Goal: Task Accomplishment & Management: Manage account settings

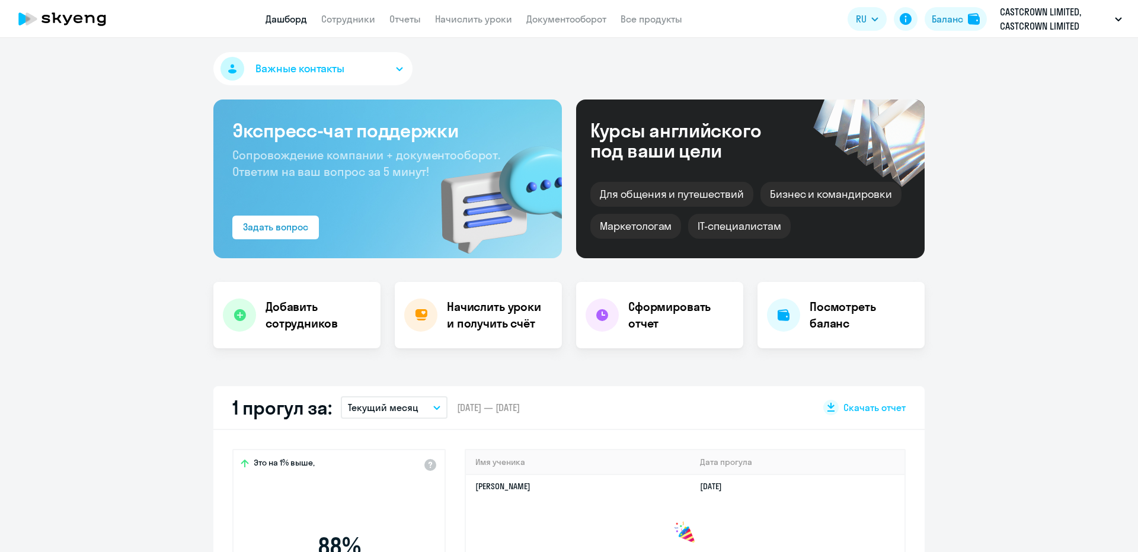
select select "30"
click at [375, 17] on nav "Дашборд Сотрудники Отчеты Начислить уроки Документооборот Все продукты" at bounding box center [473, 19] width 417 height 15
click at [369, 17] on link "Сотрудники" at bounding box center [348, 19] width 54 height 12
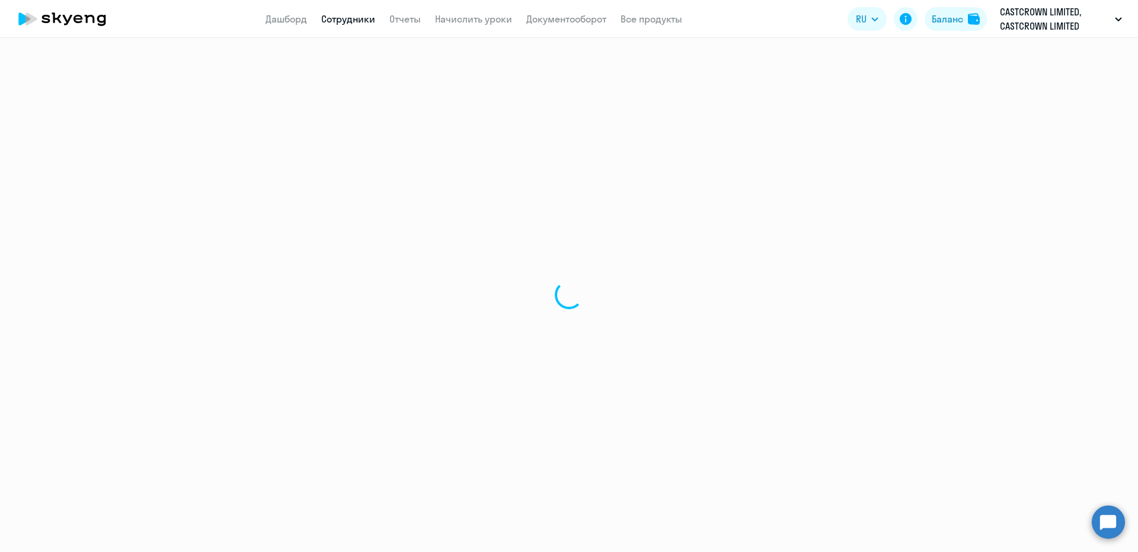
select select "30"
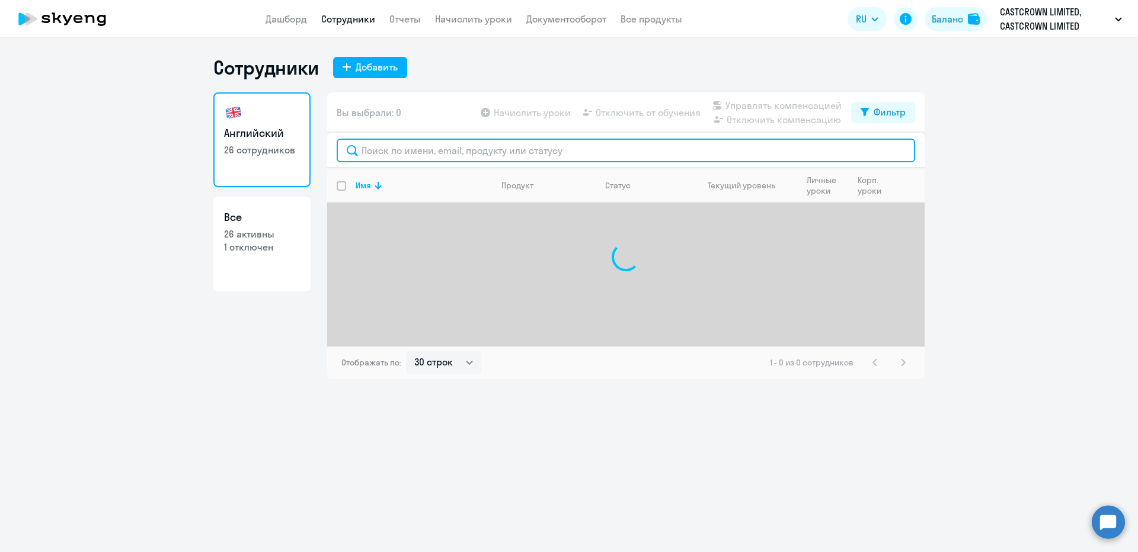
click at [407, 145] on input "text" at bounding box center [626, 151] width 578 height 24
paste input "Макажанова"
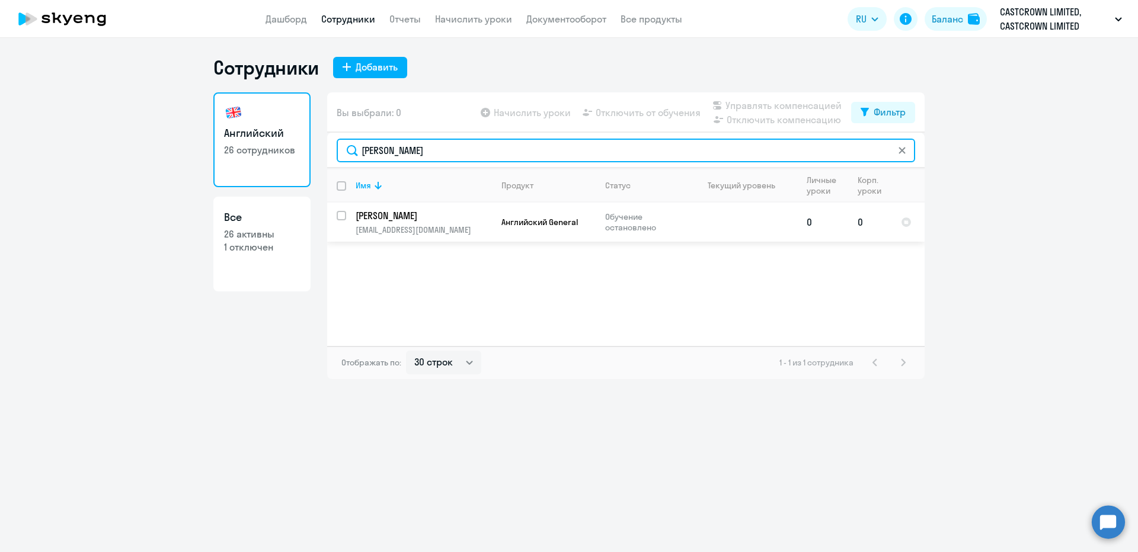
type input "Макажанова"
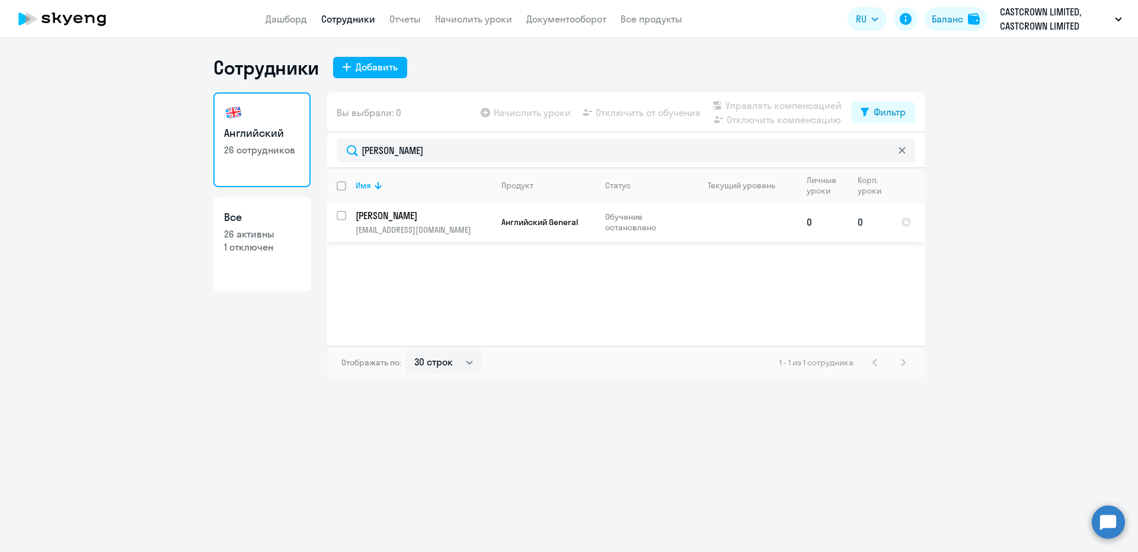
click at [473, 219] on p "Макажанова Альбина" at bounding box center [423, 215] width 134 height 13
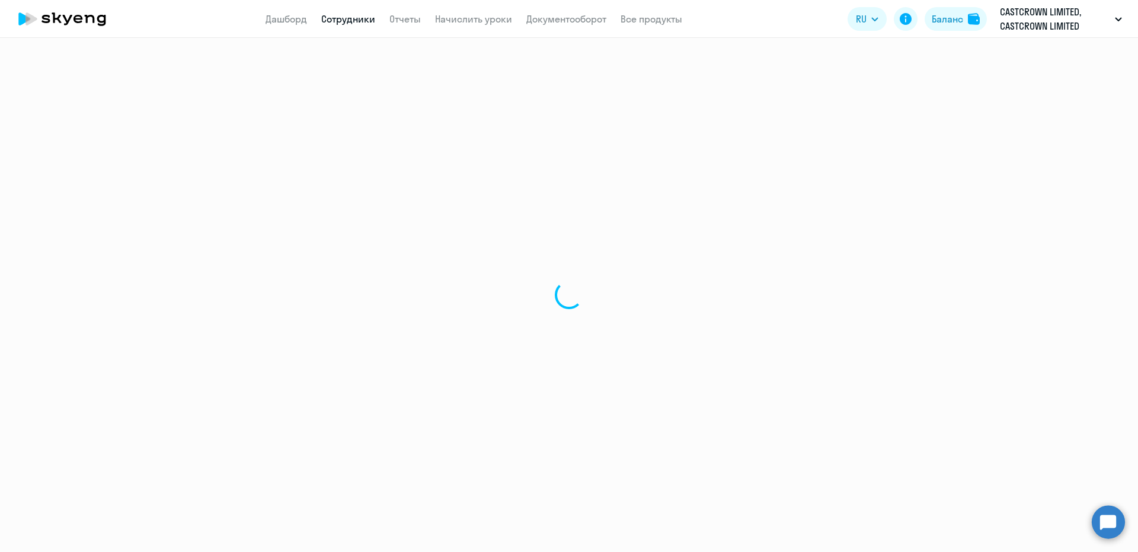
select select "english"
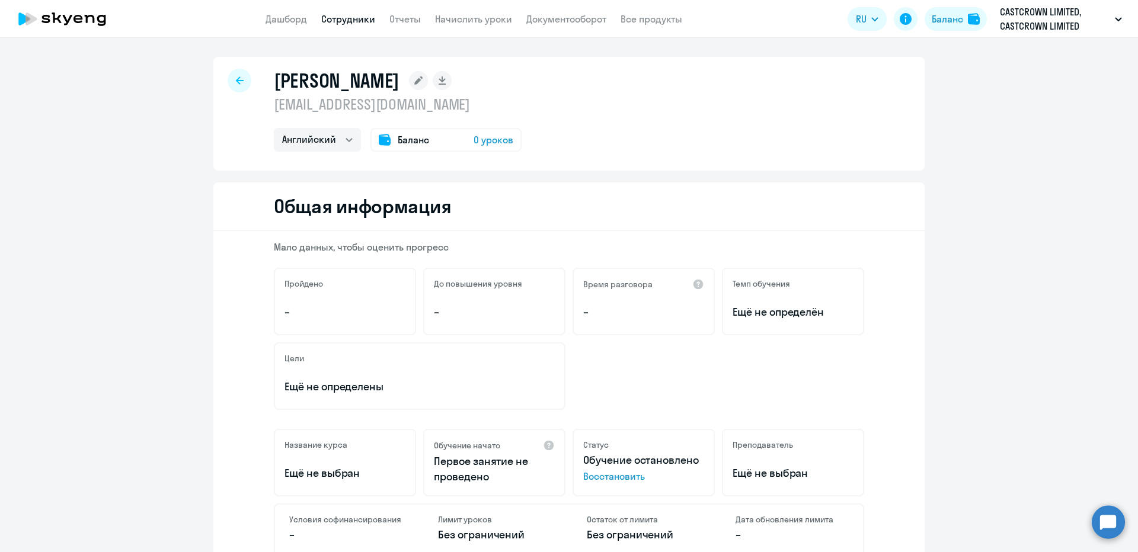
click at [606, 482] on span "Восстановить" at bounding box center [643, 476] width 121 height 14
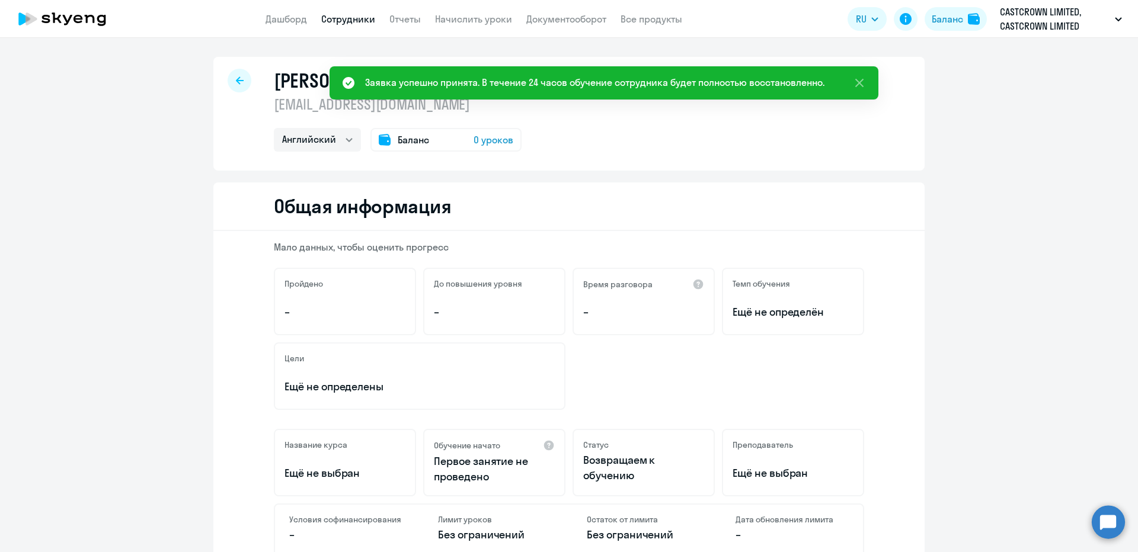
click at [582, 116] on div "Макажанова Альбина albina.makazhanova@asg.ru Английский Баланс 0 уроков" at bounding box center [568, 114] width 711 height 114
click at [855, 89] on icon at bounding box center [859, 83] width 14 height 14
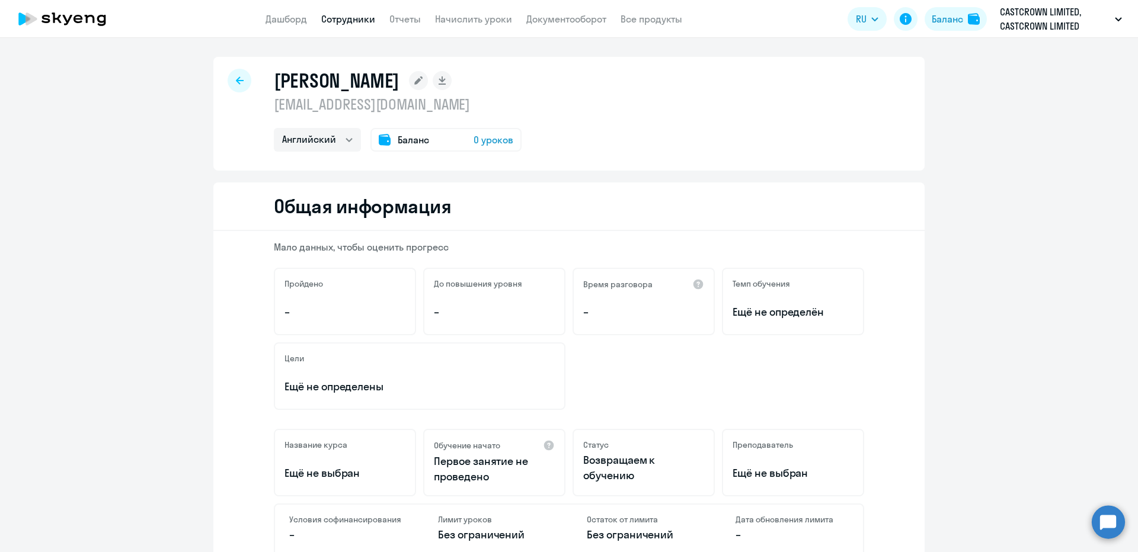
click at [445, 78] on icon at bounding box center [441, 79] width 7 height 6
select select "english"
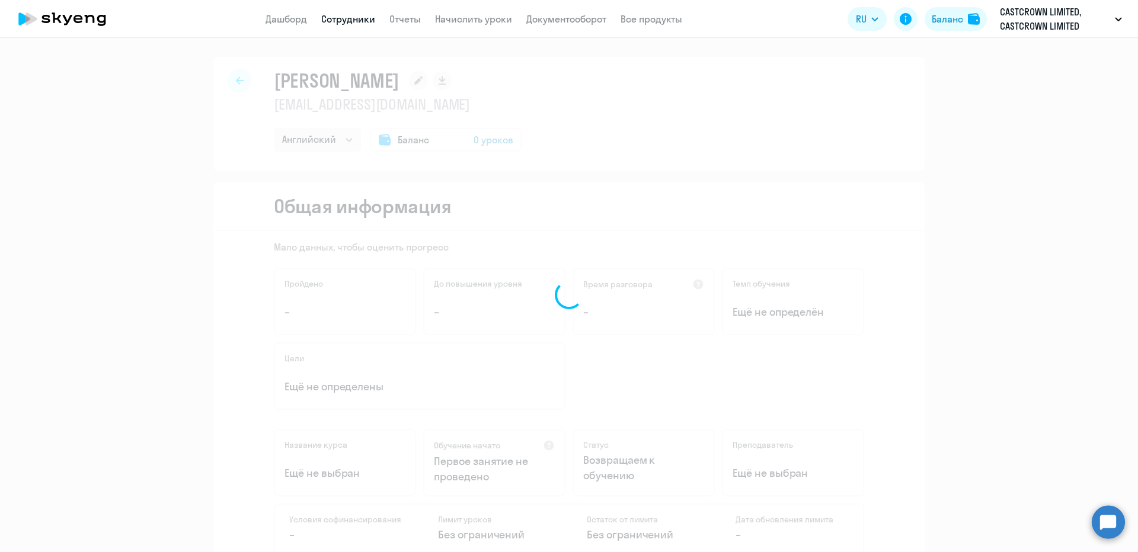
select select "english"
click at [554, 94] on div "Макажанова Альбина albina.makazhanova@asg.ru Английский Баланс 0 уроков" at bounding box center [568, 114] width 711 height 114
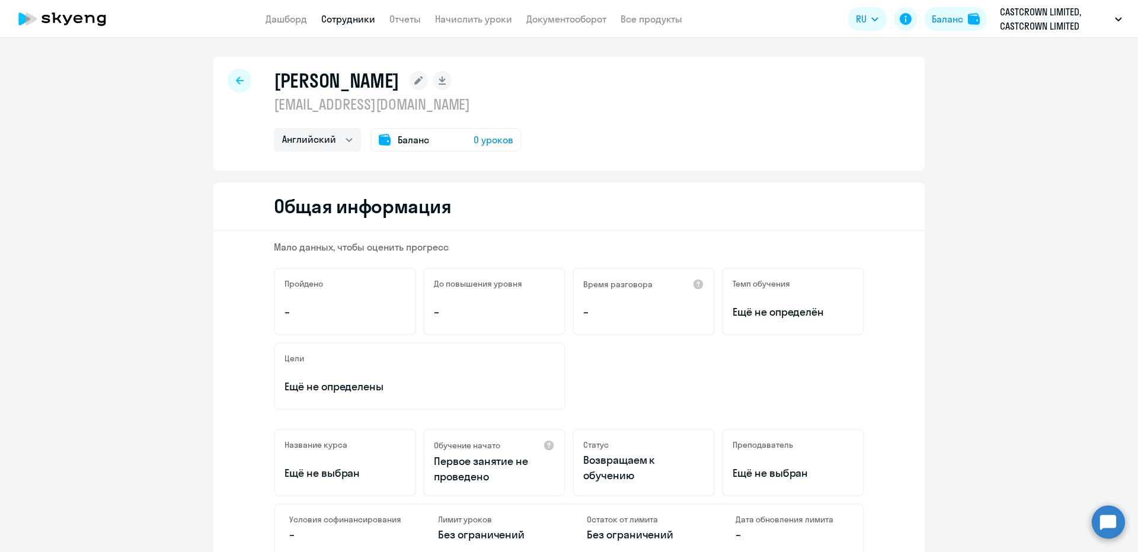
click at [422, 81] on icon at bounding box center [418, 80] width 8 height 8
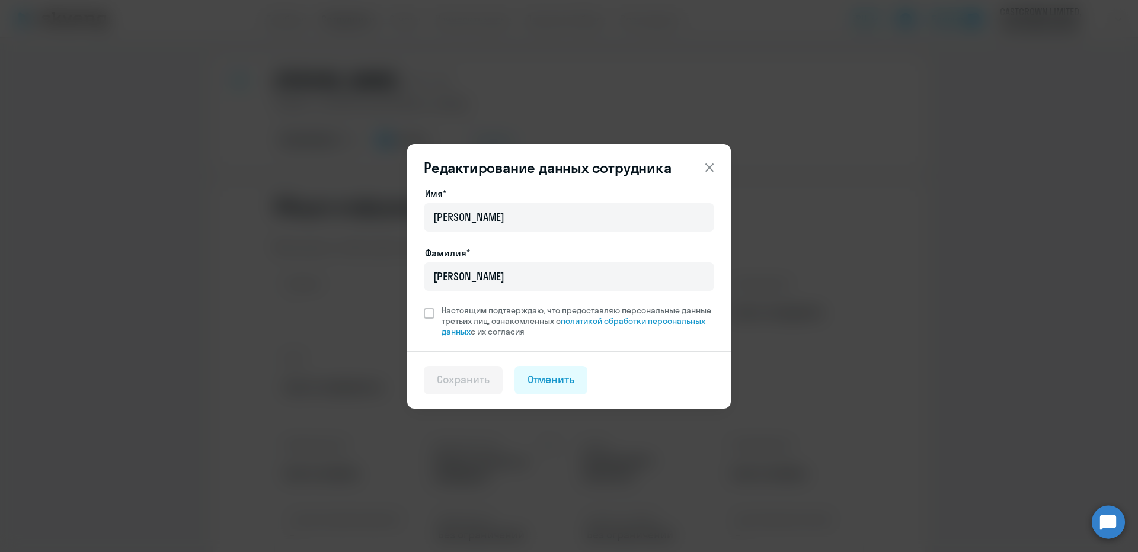
drag, startPoint x: 728, startPoint y: 165, endPoint x: 721, endPoint y: 165, distance: 6.5
click at [726, 165] on header "Редактирование данных сотрудника" at bounding box center [569, 167] width 324 height 19
click at [719, 165] on button at bounding box center [709, 168] width 24 height 24
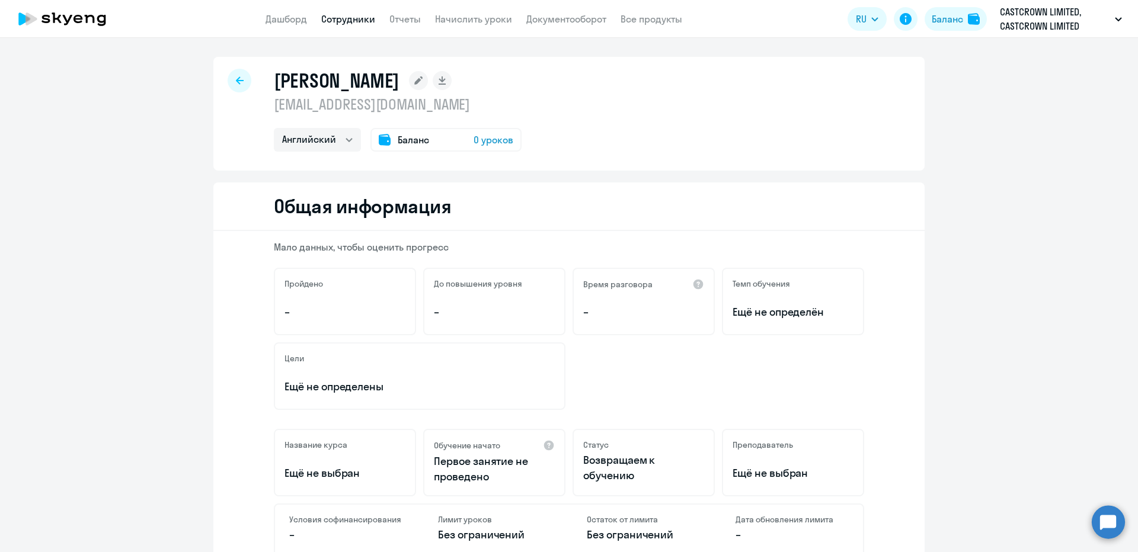
click at [236, 80] on icon at bounding box center [240, 80] width 8 height 8
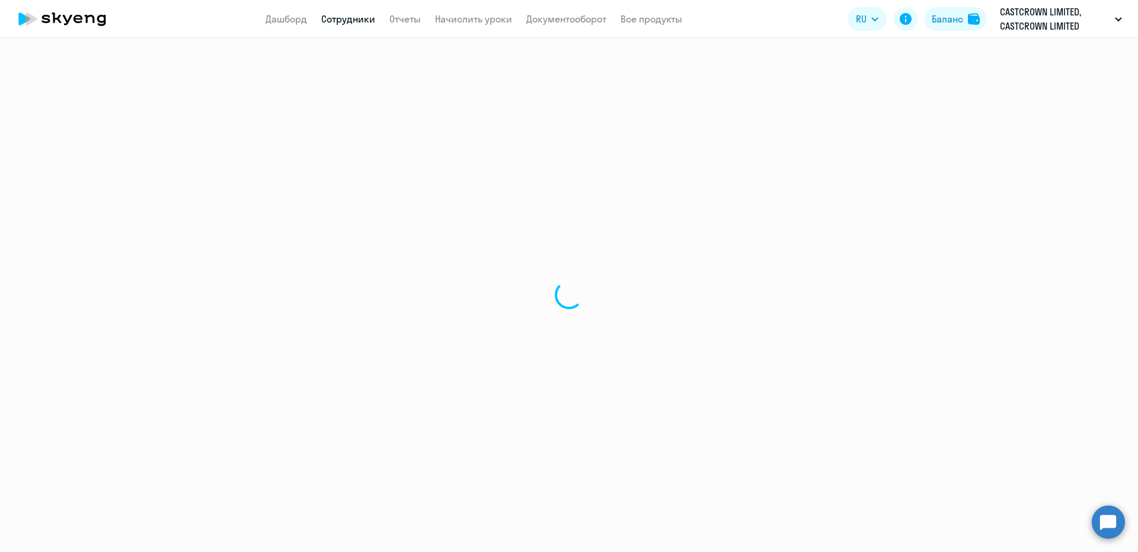
select select "30"
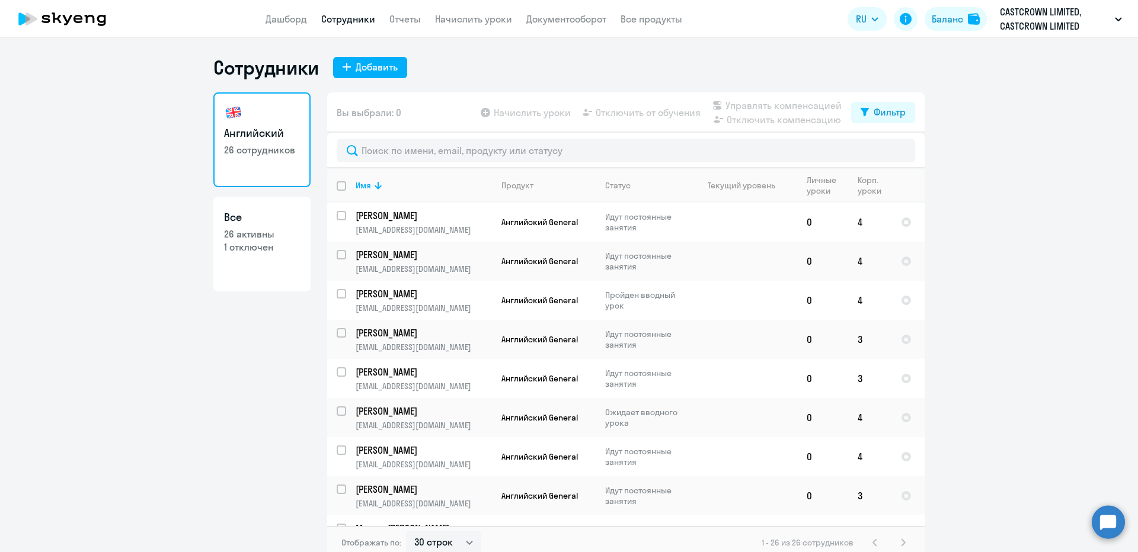
click at [448, 25] on app-menu-item-link "Начислить уроки" at bounding box center [473, 19] width 77 height 15
click at [452, 22] on link "Начислить уроки" at bounding box center [473, 19] width 77 height 12
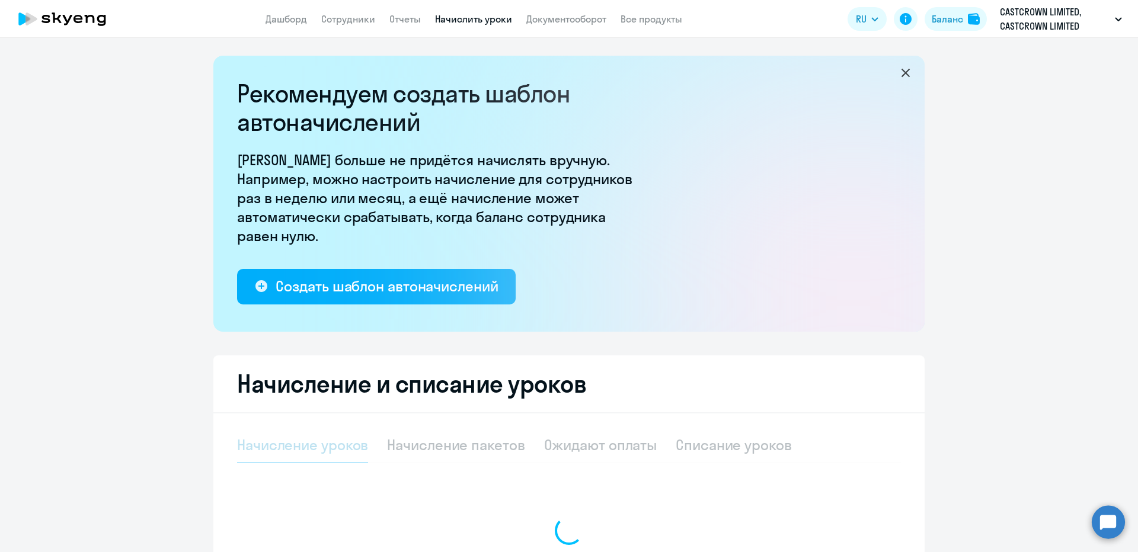
select select "10"
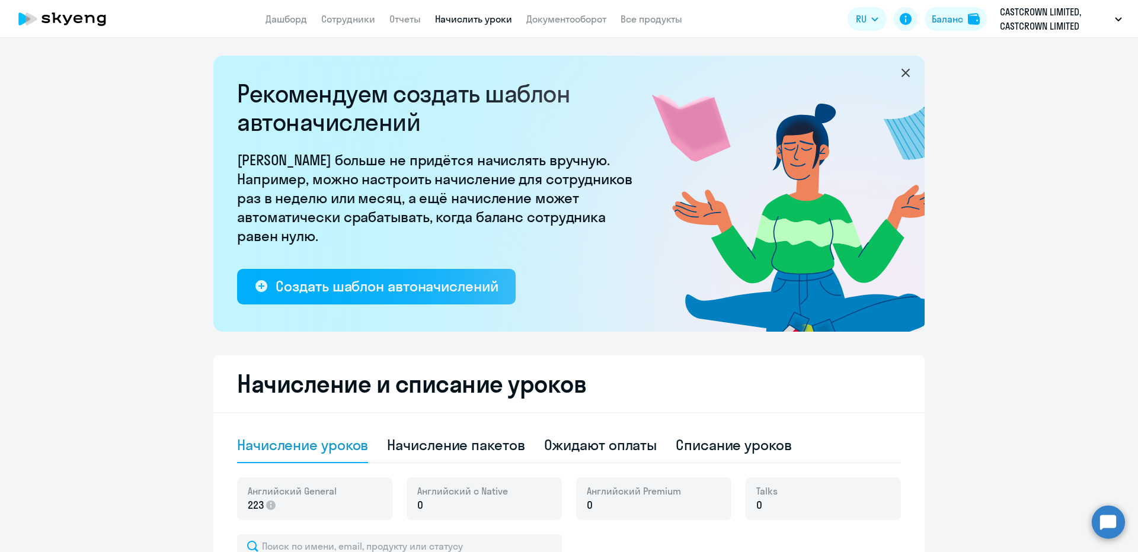
click at [925, 31] on app-header-actions "RU Баланс CASTCROWN LIMITED, CASTCROWN LIMITED" at bounding box center [987, 19] width 280 height 28
click at [933, 28] on button "Баланс" at bounding box center [955, 19] width 62 height 24
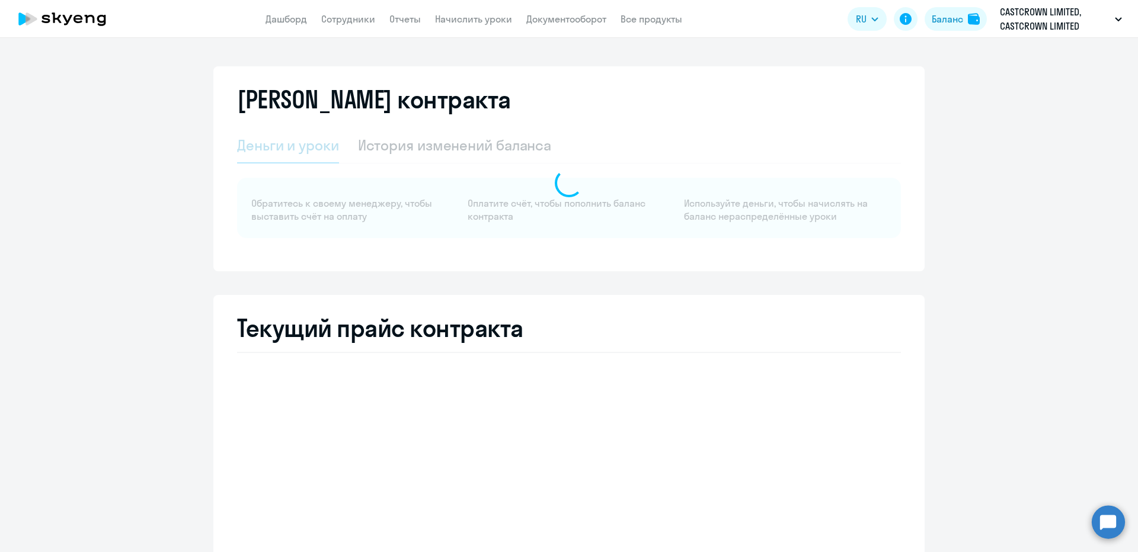
select select "english_adult_not_native_speaker"
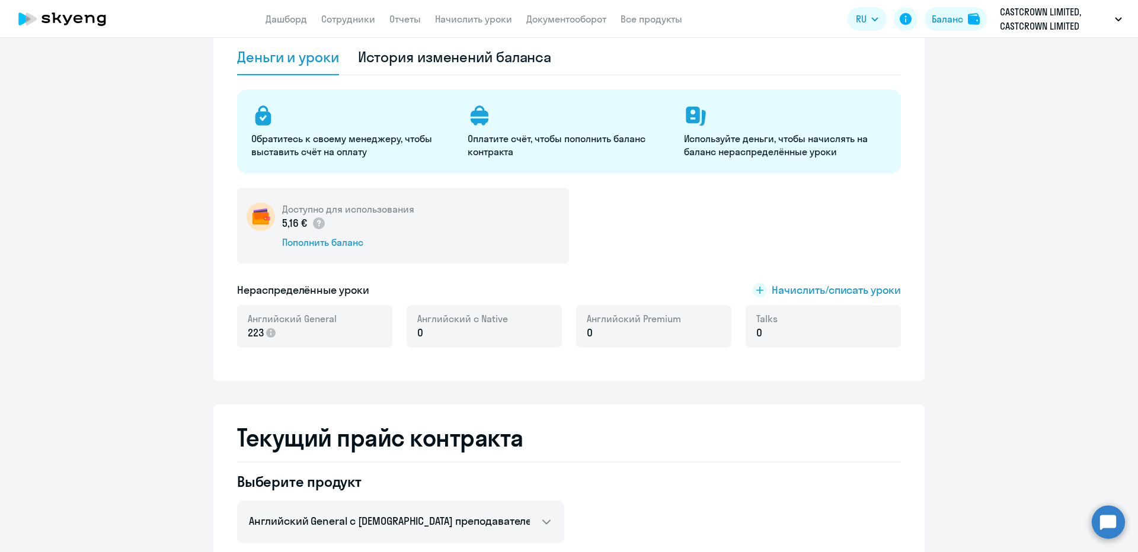
scroll to position [59, 0]
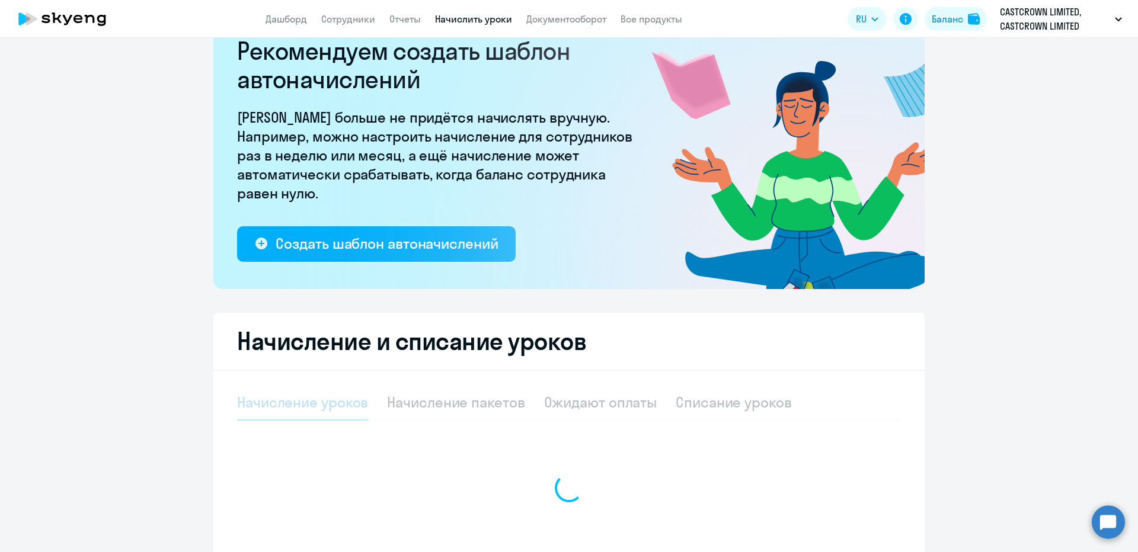
select select "10"
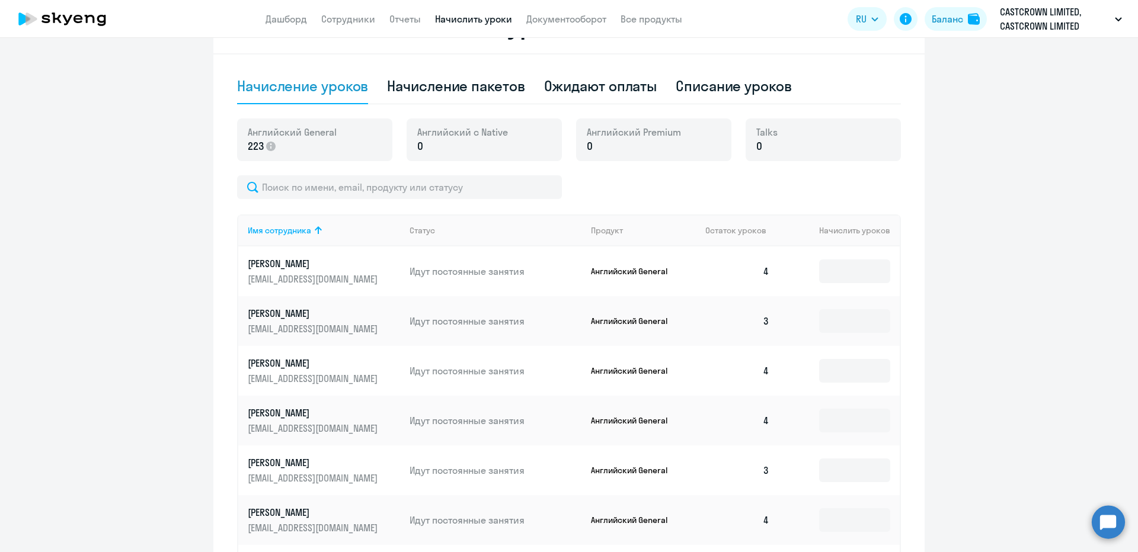
scroll to position [457, 0]
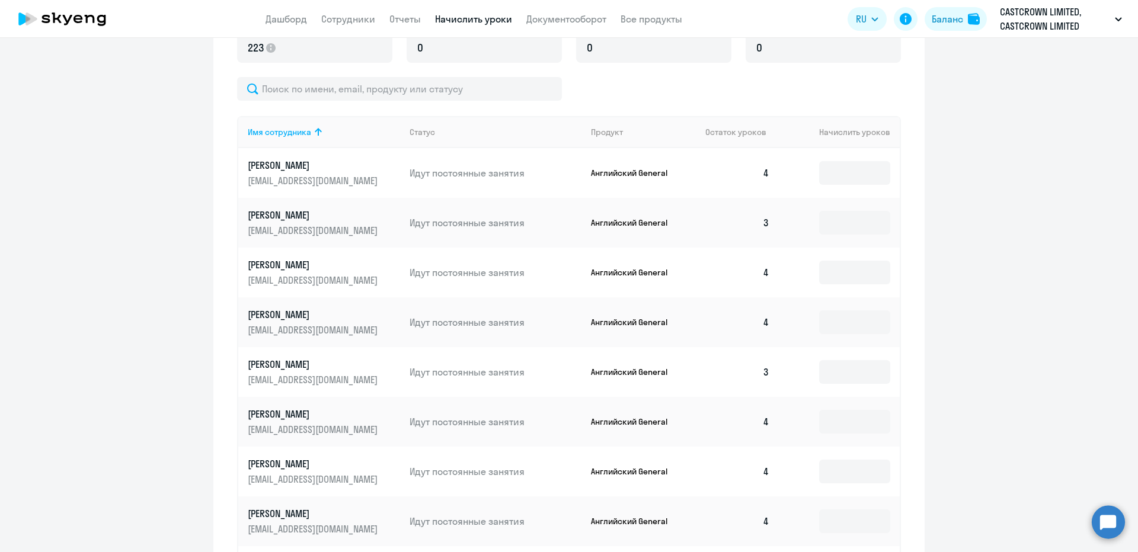
click at [317, 104] on div "Имя сотрудника Статус Продукт Остаток уроков Начислить уроков Азаренко Дмитрий …" at bounding box center [569, 378] width 664 height 602
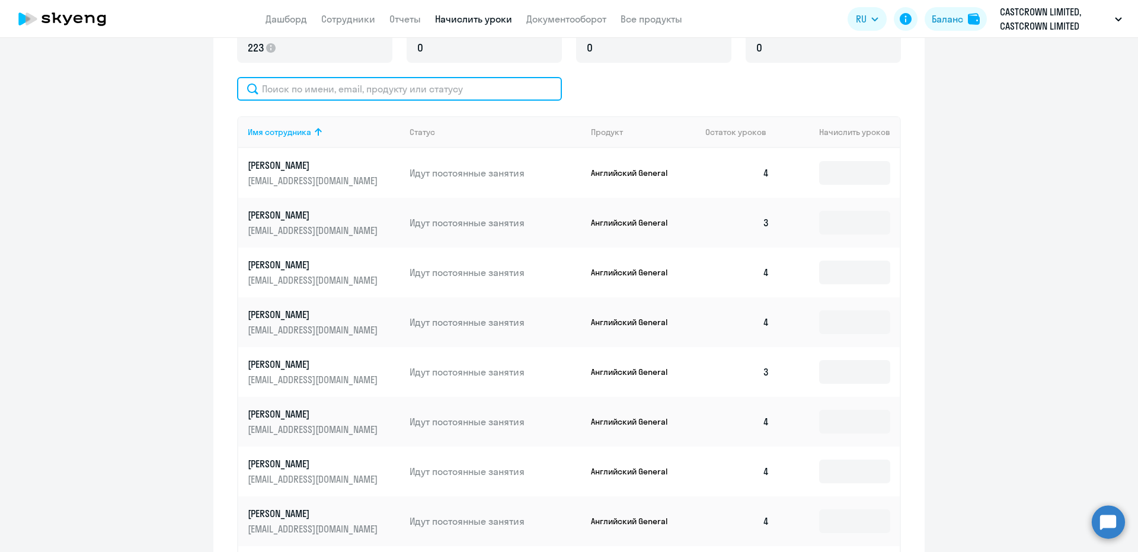
click at [315, 94] on input "text" at bounding box center [399, 89] width 325 height 24
paste input "Макажанова"
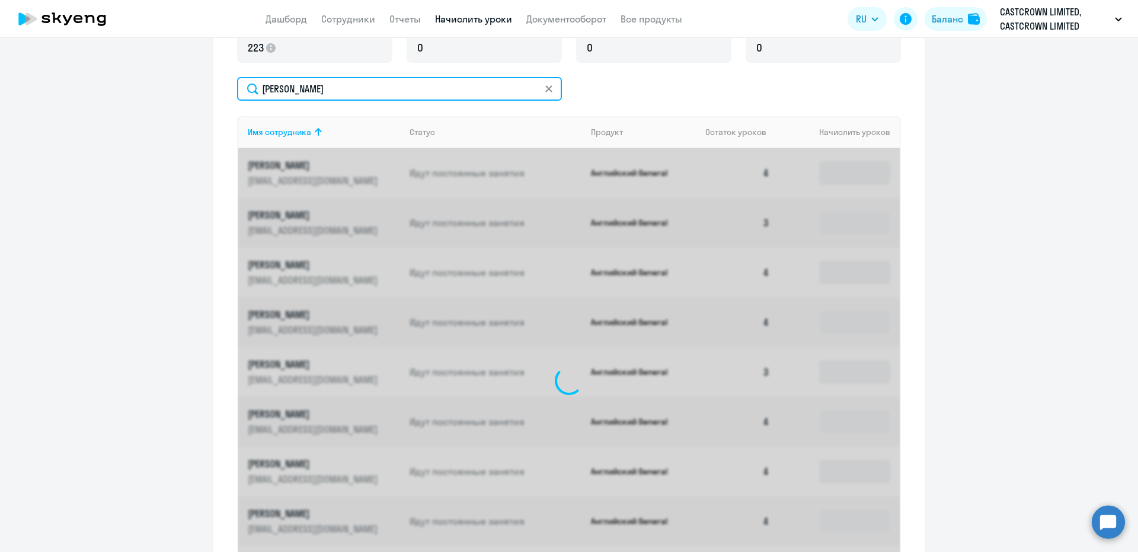
scroll to position [299, 0]
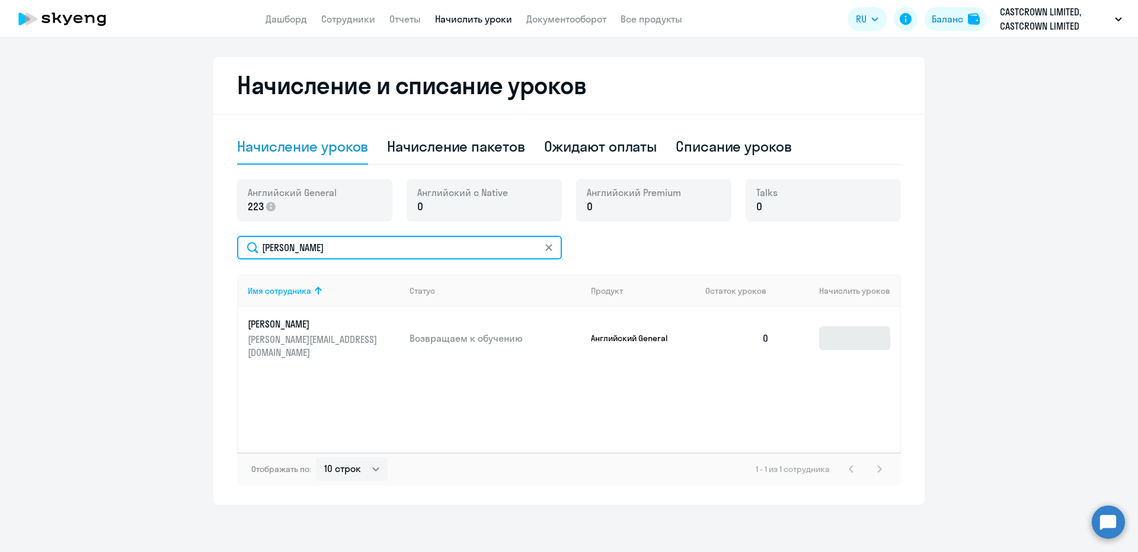
type input "Макажанова"
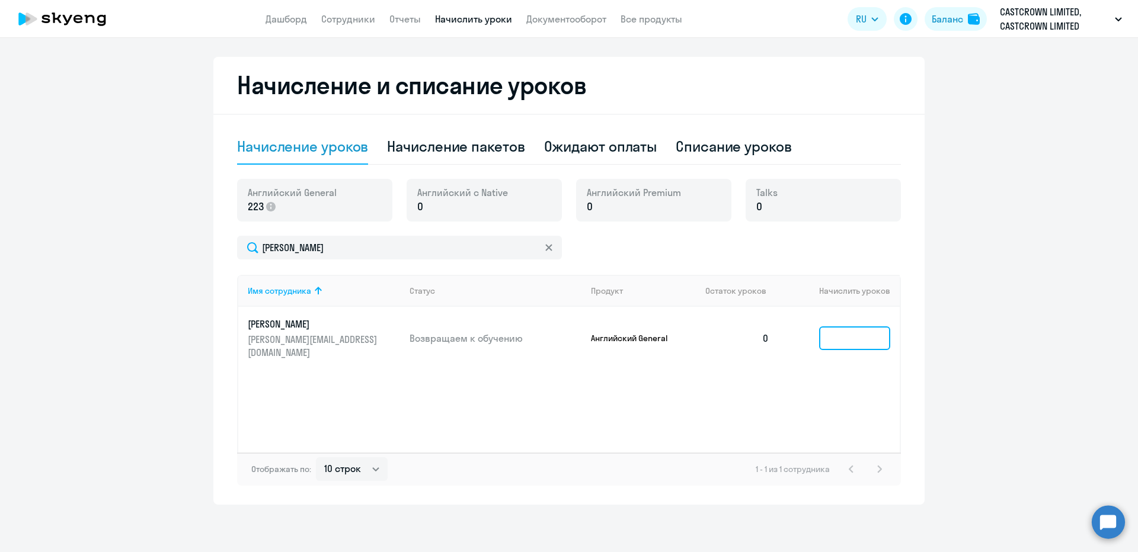
click at [848, 332] on input at bounding box center [854, 338] width 71 height 24
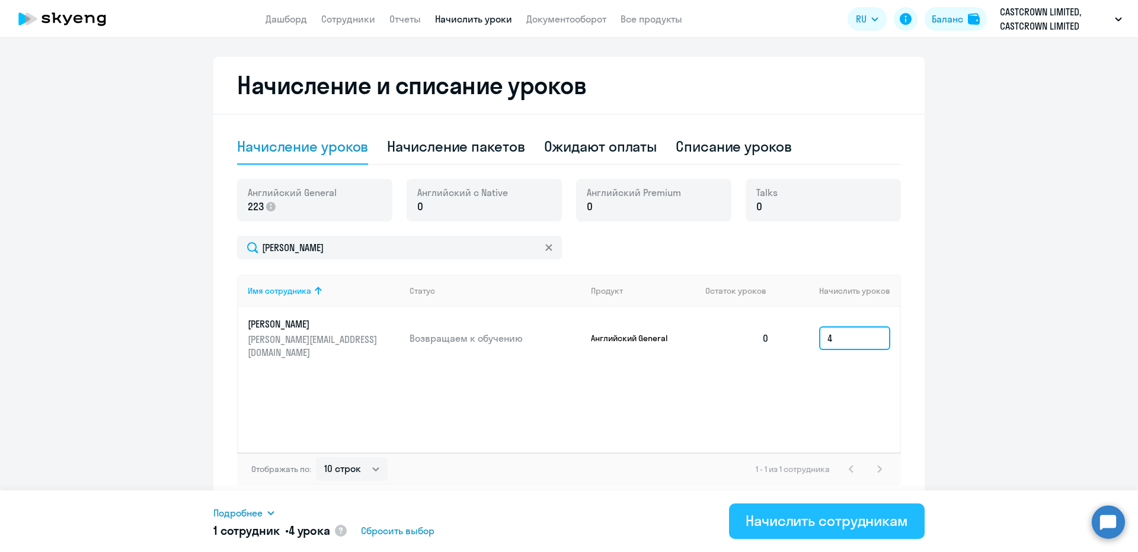
type input "4"
click at [811, 519] on div "Начислить сотрудникам" at bounding box center [826, 520] width 162 height 19
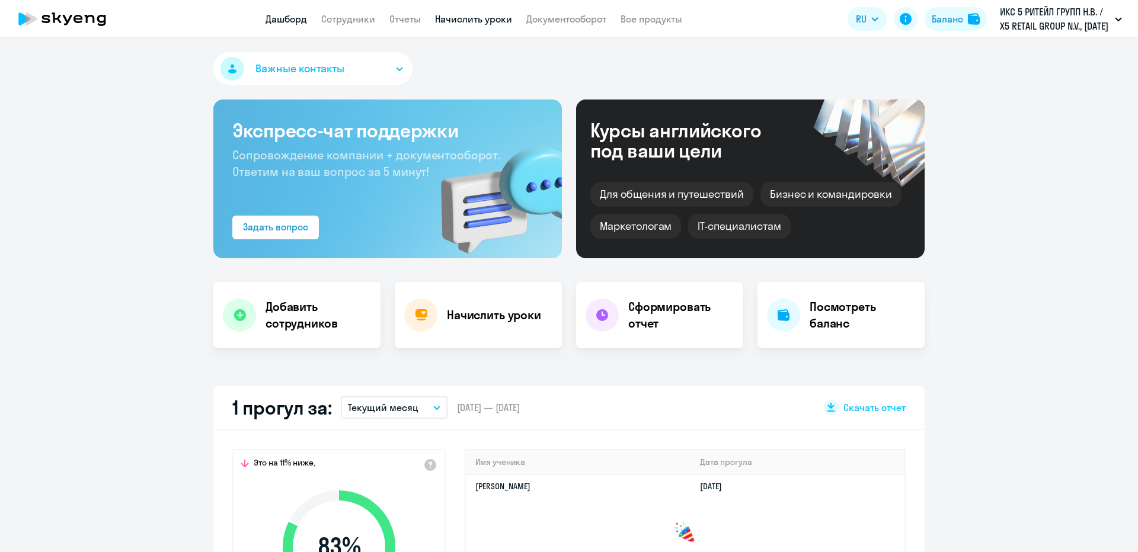
click at [481, 19] on link "Начислить уроки" at bounding box center [473, 19] width 77 height 12
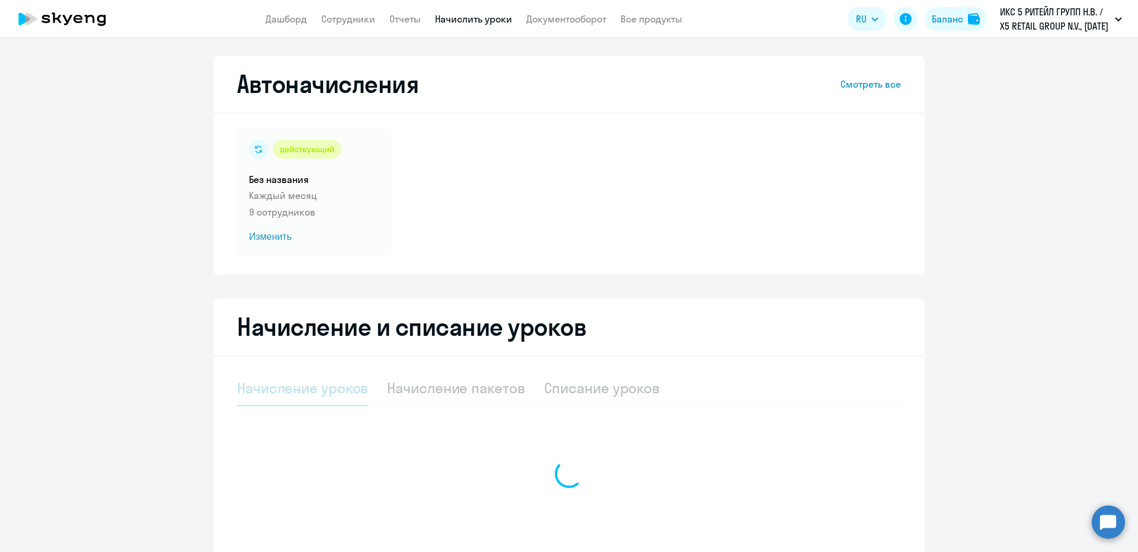
select select "10"
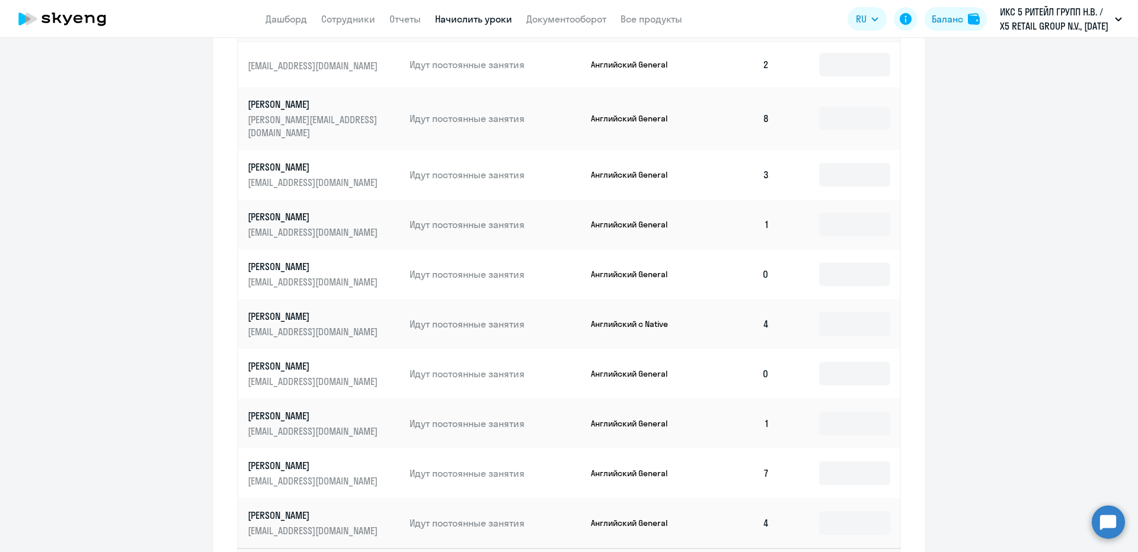
scroll to position [593, 0]
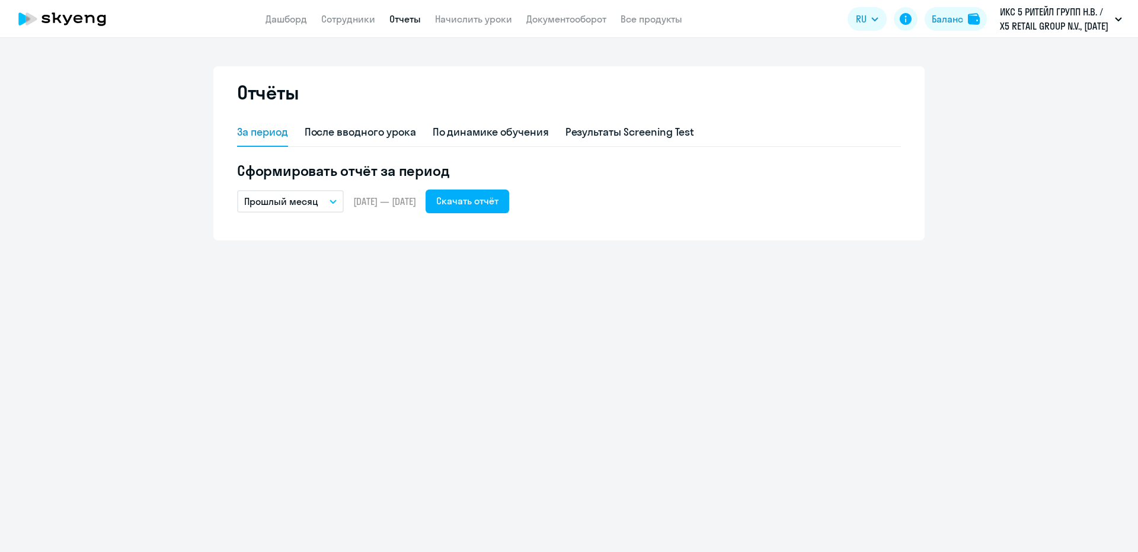
click at [448, 21] on link "Начислить уроки" at bounding box center [473, 19] width 77 height 12
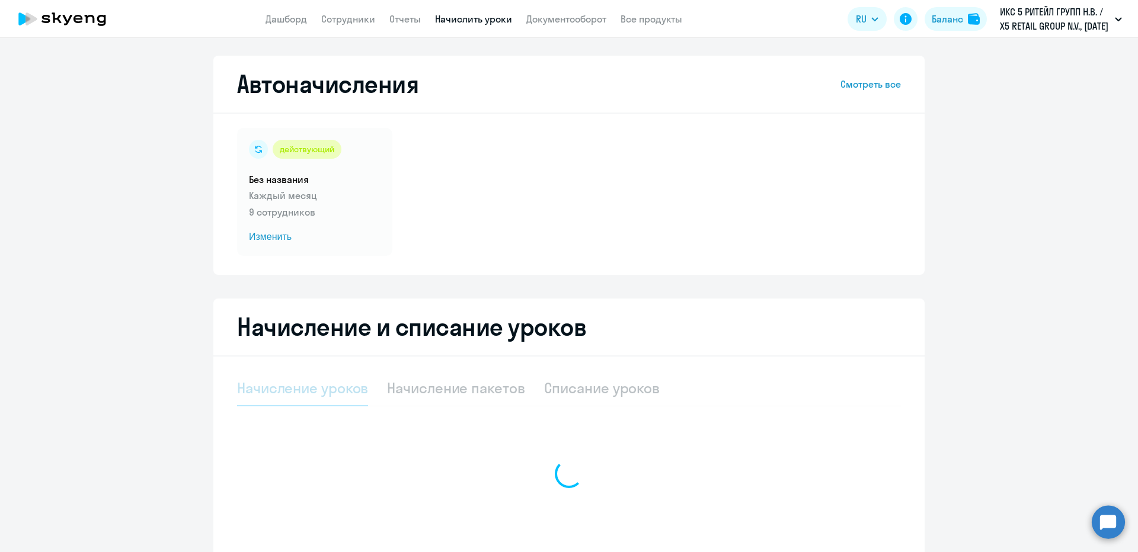
click at [307, 18] on nav "Дашборд Сотрудники Отчеты Начислить уроки Документооборот Все продукты" at bounding box center [473, 19] width 417 height 15
select select "10"
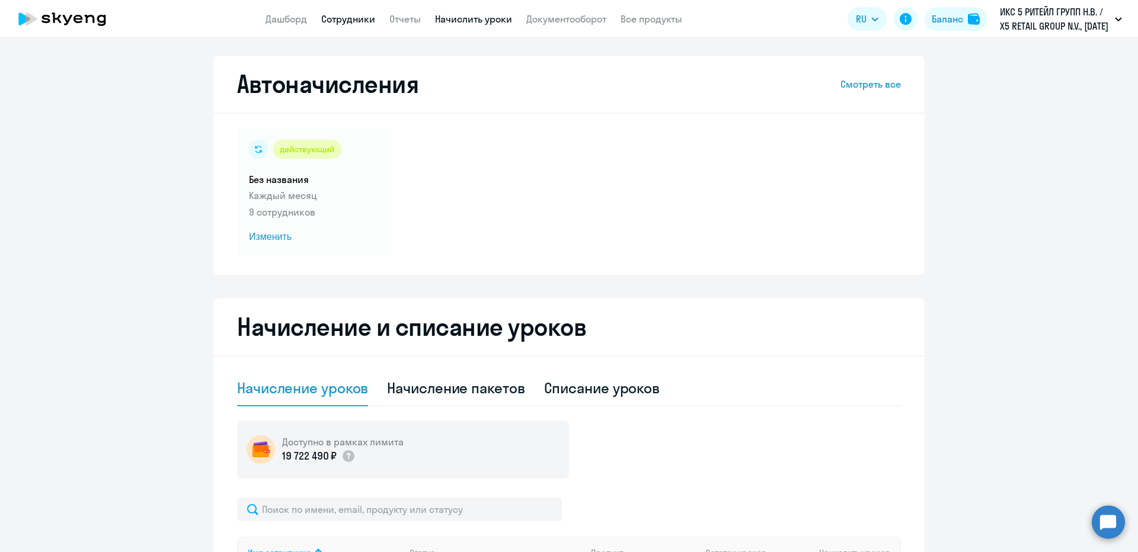
click at [329, 21] on link "Сотрудники" at bounding box center [348, 19] width 54 height 12
select select "30"
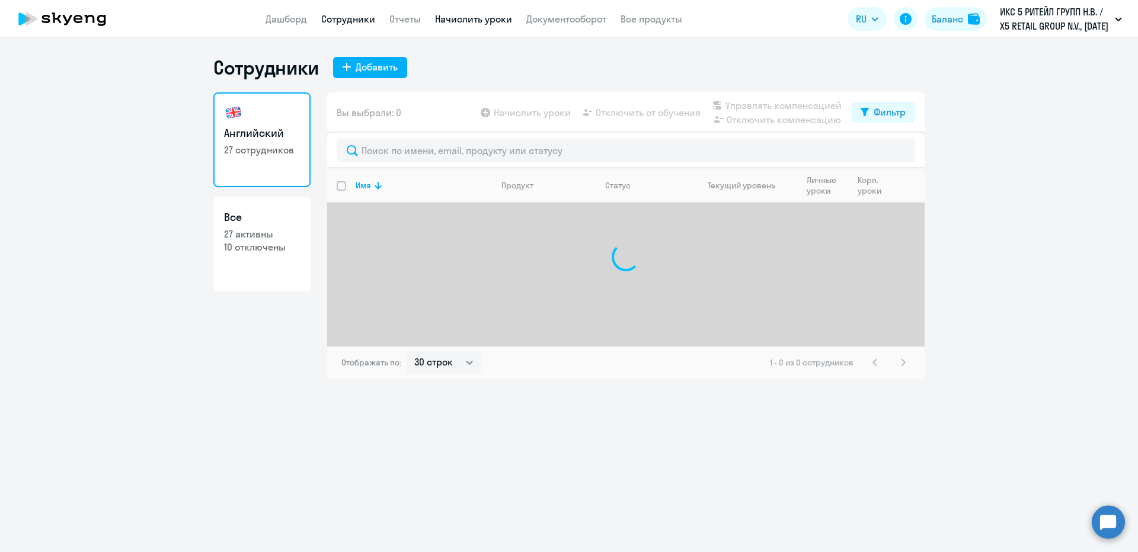
click at [446, 17] on link "Начислить уроки" at bounding box center [473, 19] width 77 height 12
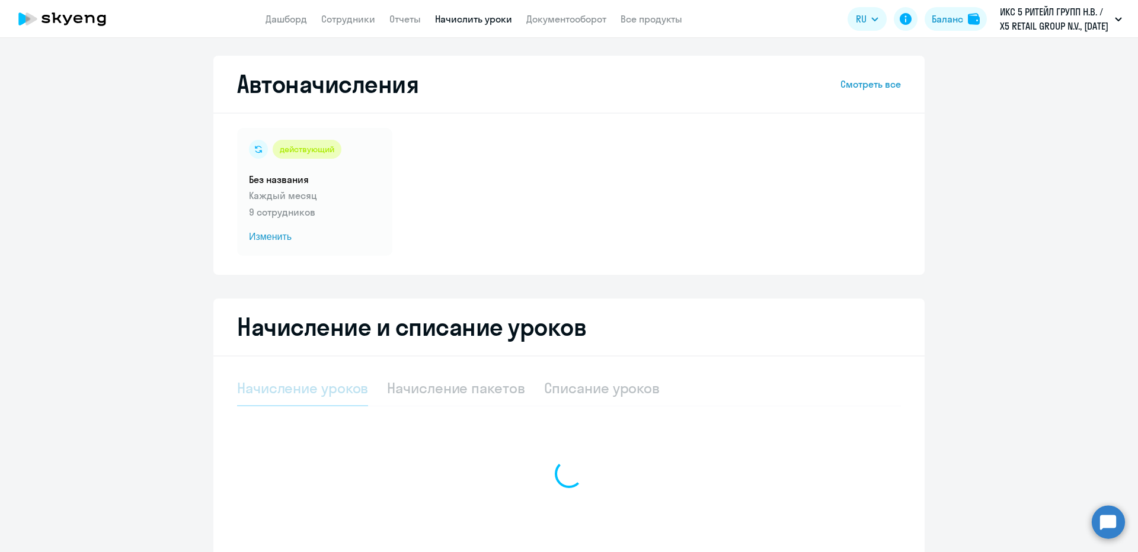
select select "10"
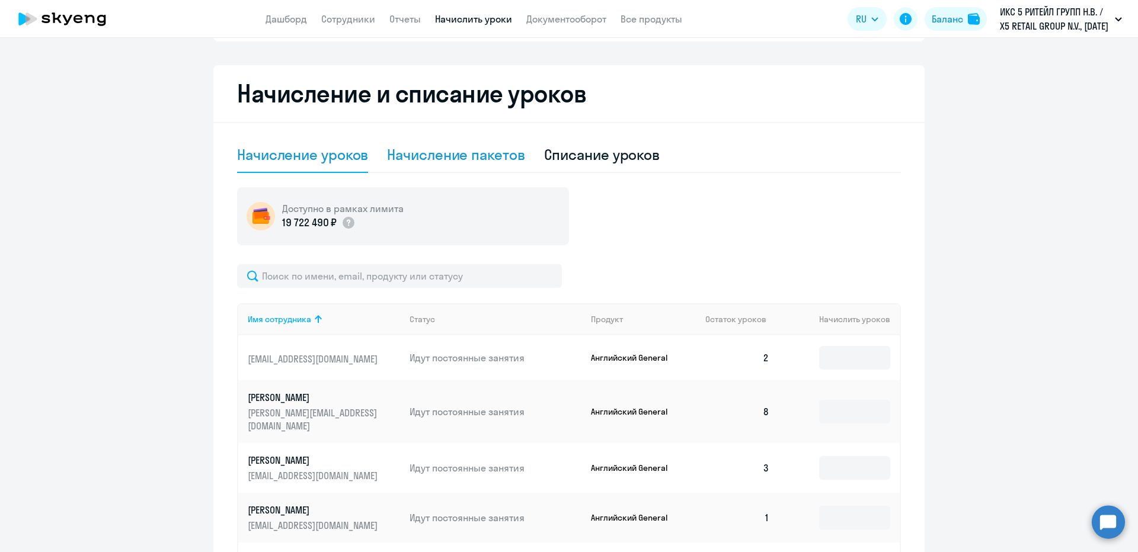
scroll to position [178, 0]
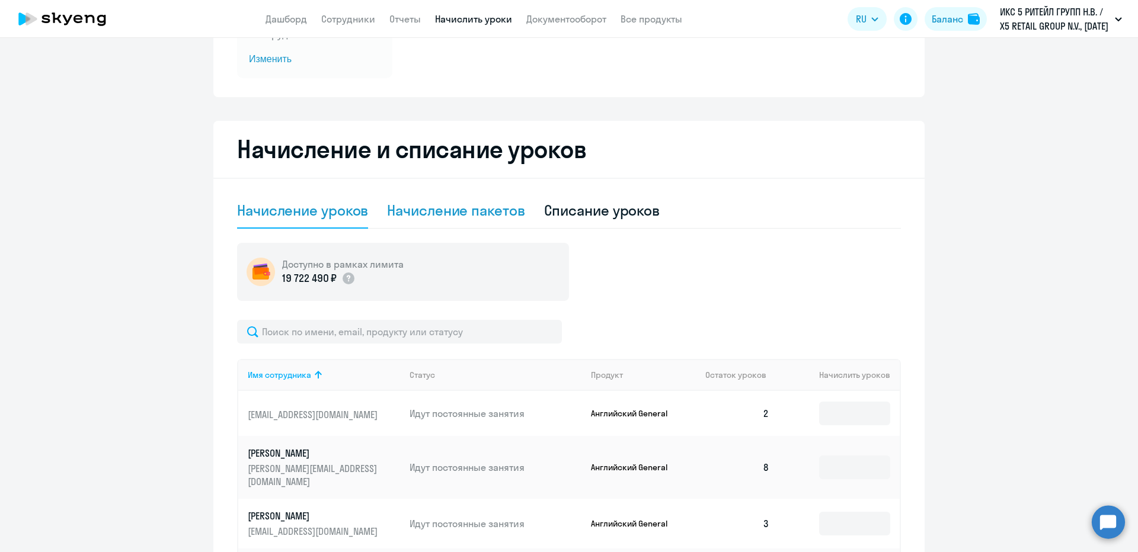
click at [444, 226] on div "Начисление пакетов" at bounding box center [455, 211] width 137 height 36
select select "10"
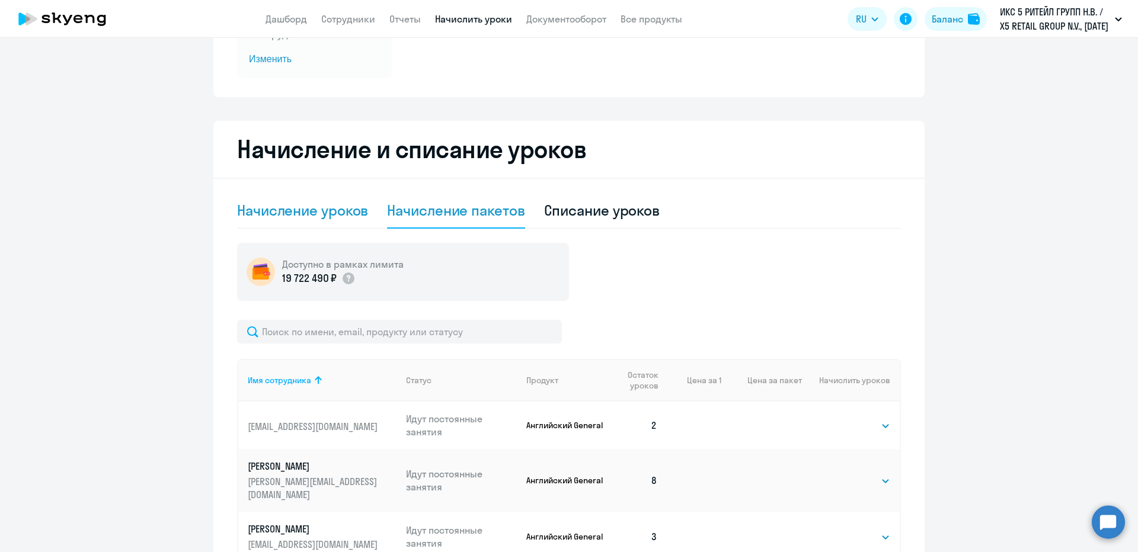
click at [309, 206] on div "Начисление уроков" at bounding box center [302, 210] width 131 height 19
select select "10"
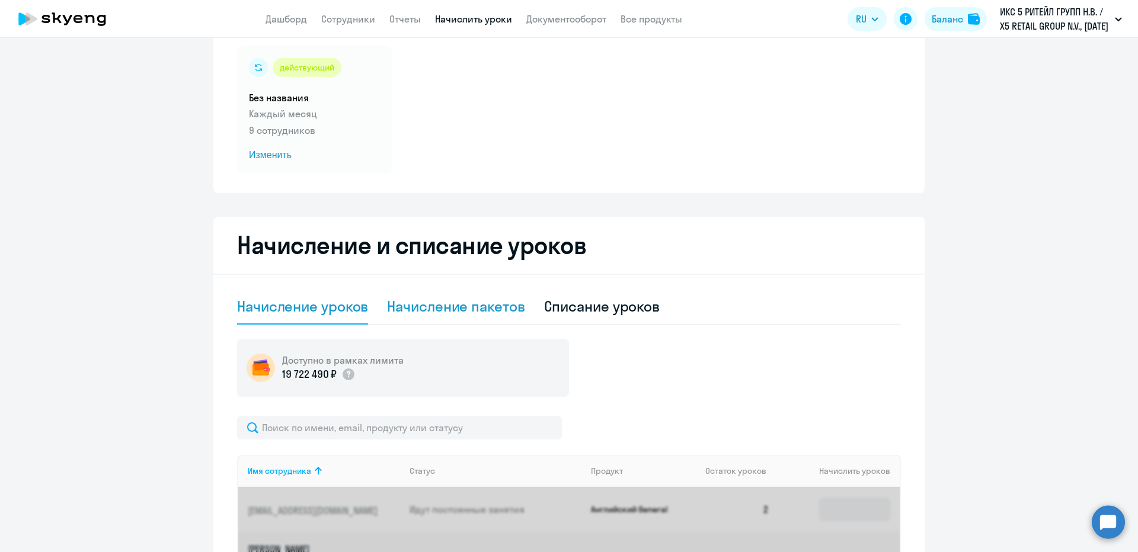
scroll to position [0, 0]
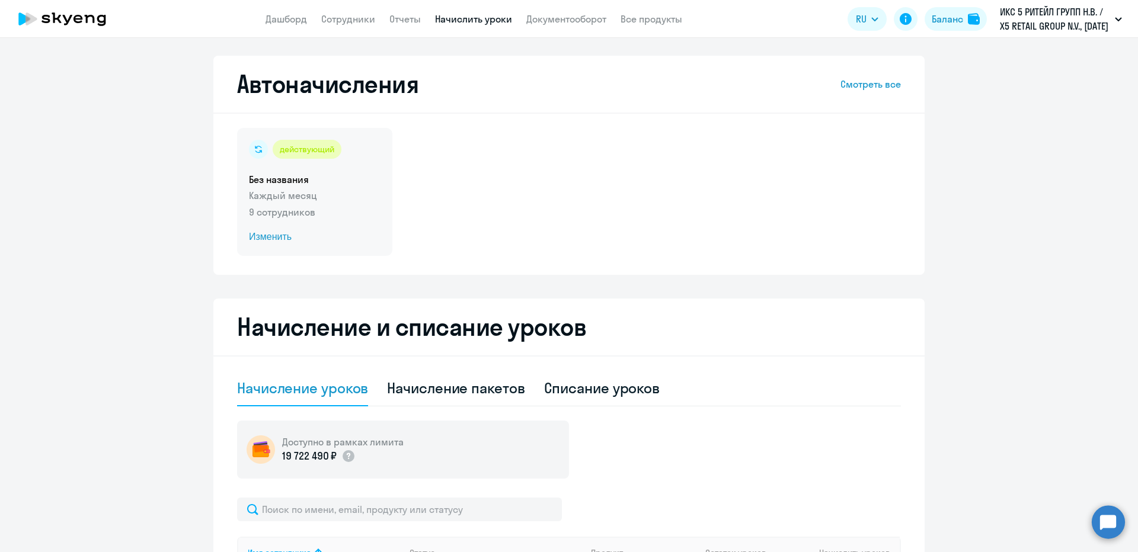
click at [328, 172] on div "действующий Без названия Каждый месяц 9 сотрудников Изменить" at bounding box center [314, 192] width 155 height 128
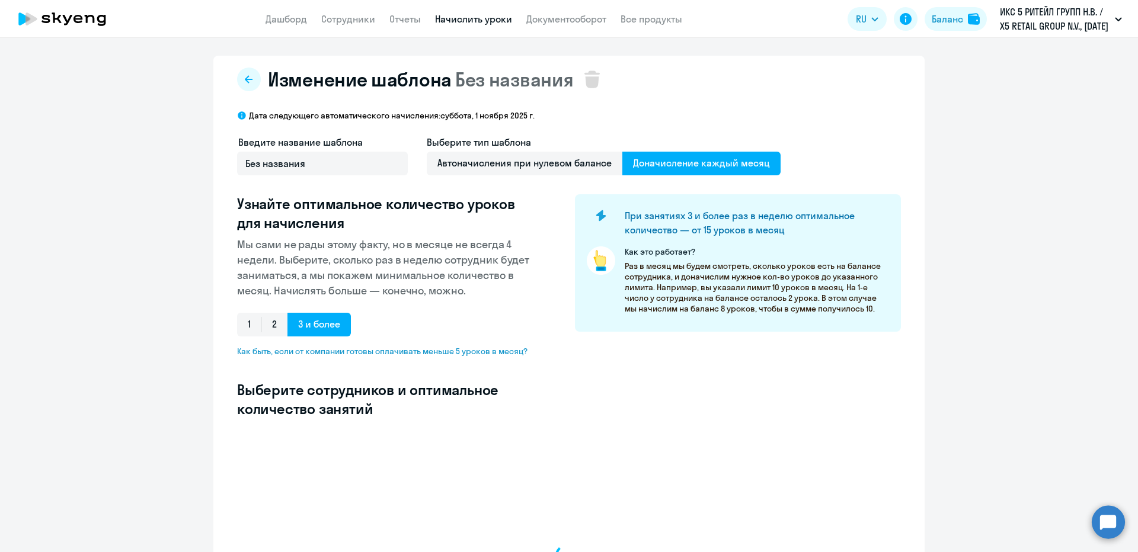
select select "10"
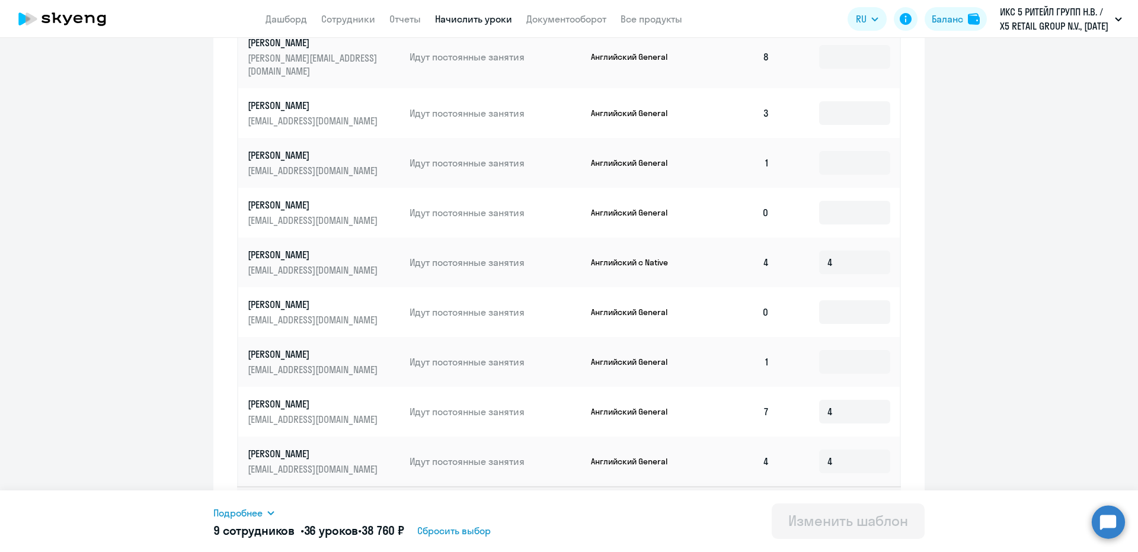
scroll to position [544, 0]
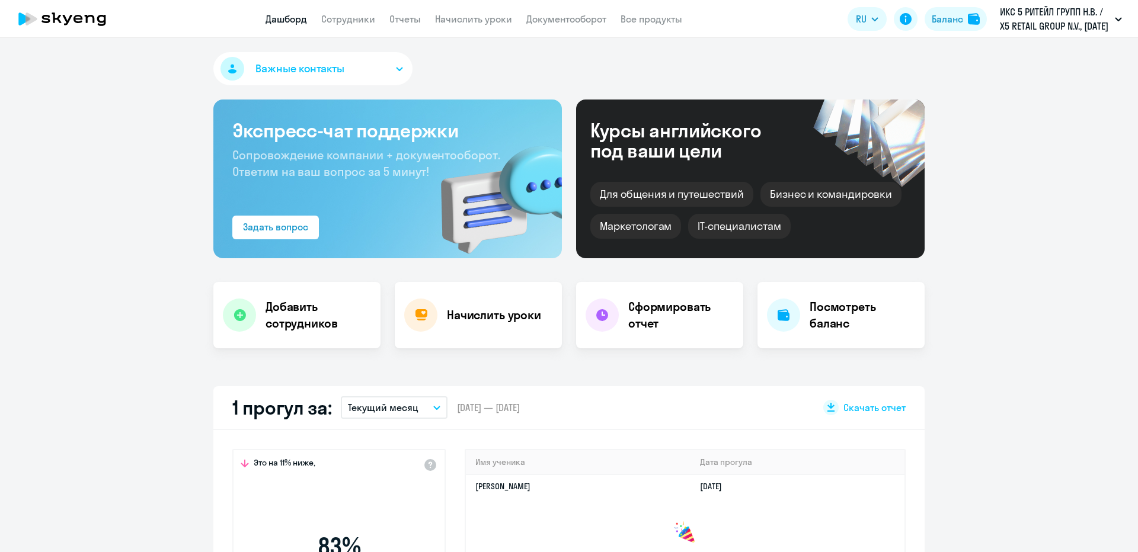
select select "30"
click at [353, 23] on link "Сотрудники" at bounding box center [348, 19] width 54 height 12
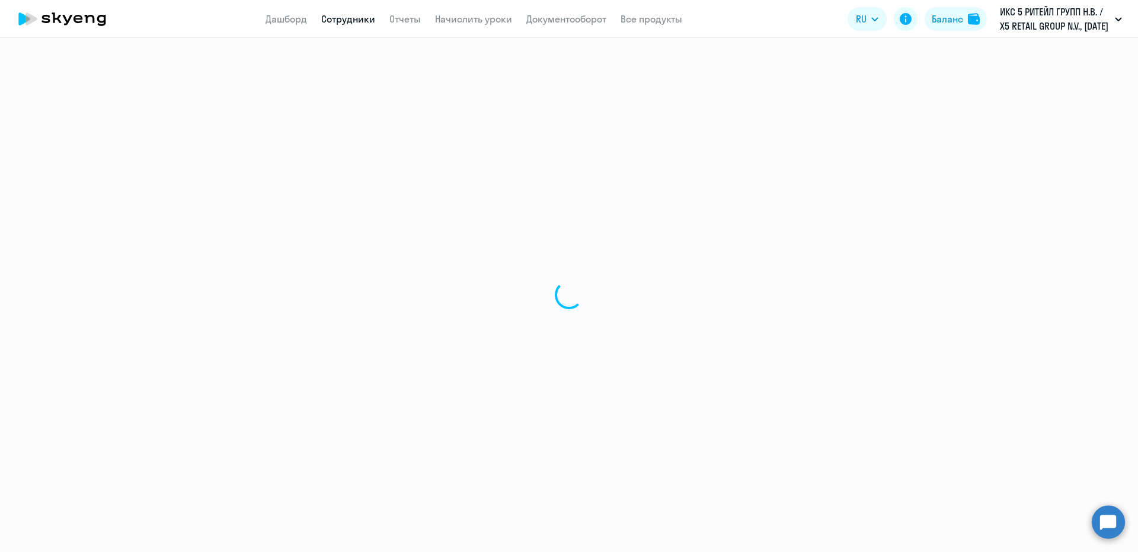
select select "30"
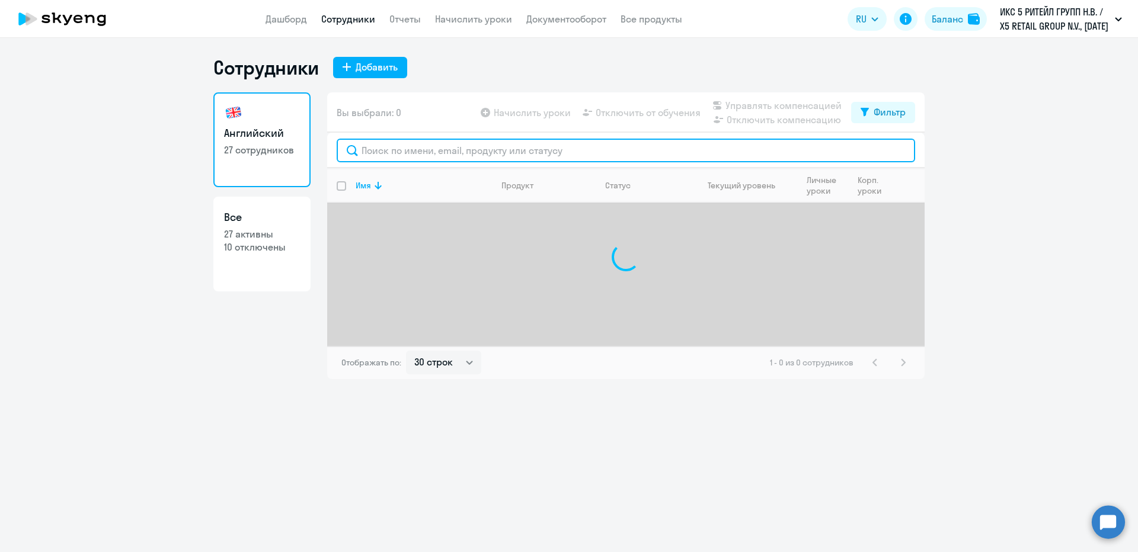
click at [437, 146] on input "text" at bounding box center [626, 151] width 578 height 24
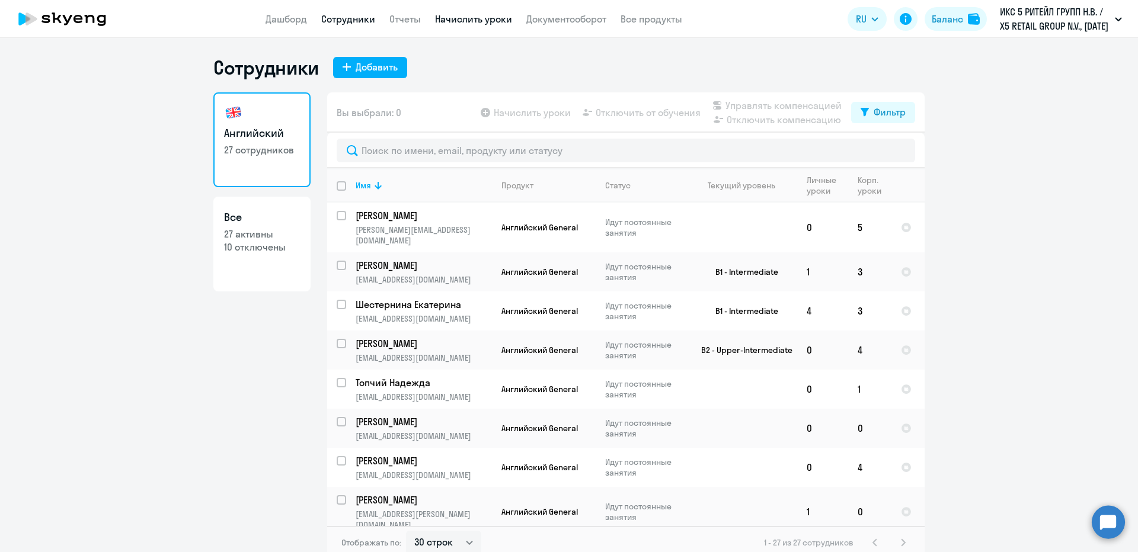
drag, startPoint x: 428, startPoint y: 16, endPoint x: 452, endPoint y: 15, distance: 23.7
click at [428, 16] on nav "Дашборд Сотрудники Отчеты Начислить уроки Документооборот Все продукты" at bounding box center [473, 19] width 417 height 15
click at [452, 15] on link "Начислить уроки" at bounding box center [473, 19] width 77 height 12
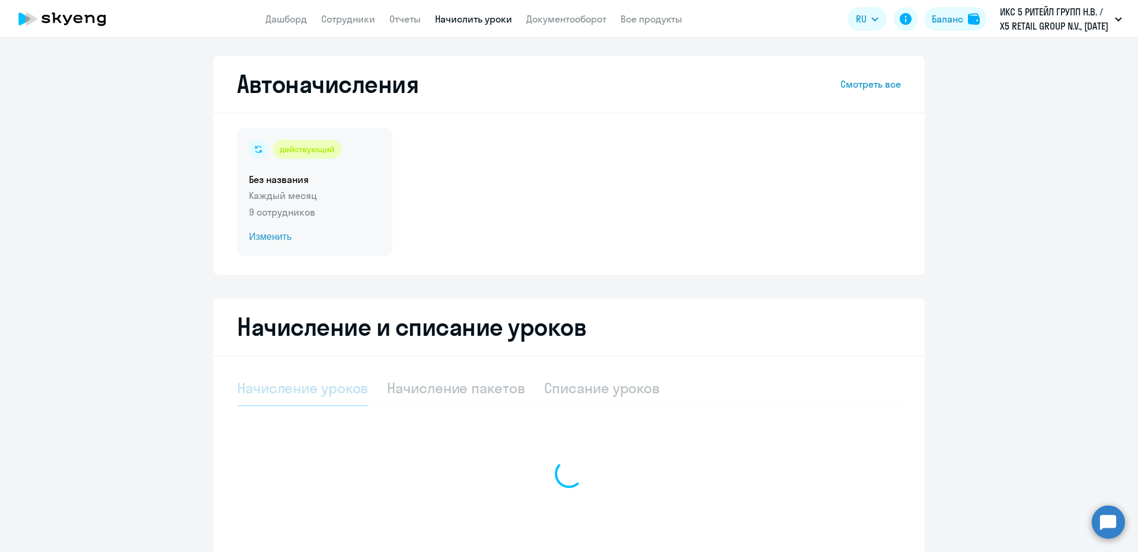
click at [354, 163] on div "действующий Без названия Каждый месяц 9 сотрудников Изменить" at bounding box center [314, 192] width 155 height 128
select select "10"
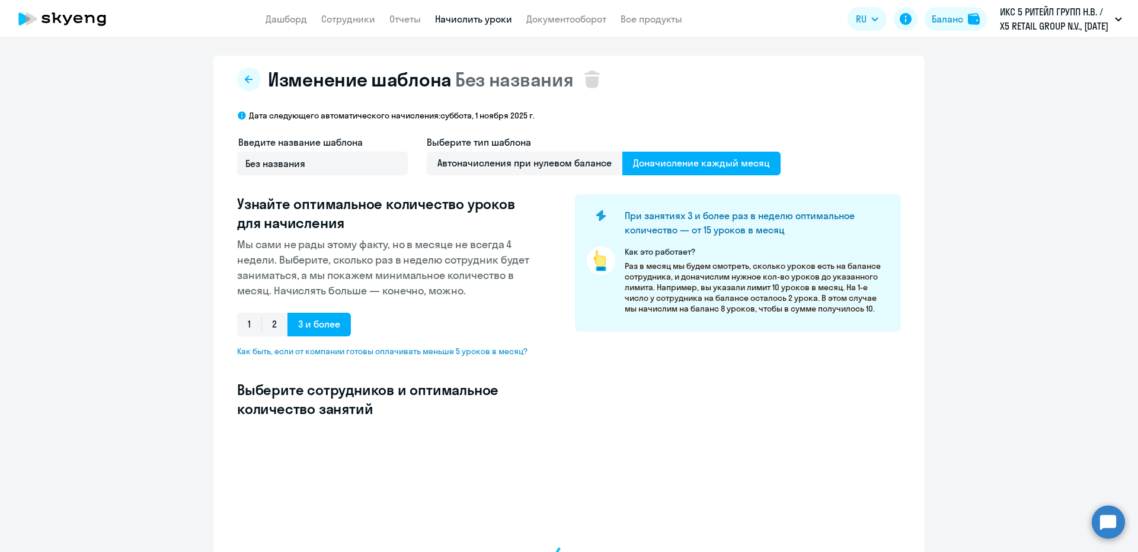
select select "10"
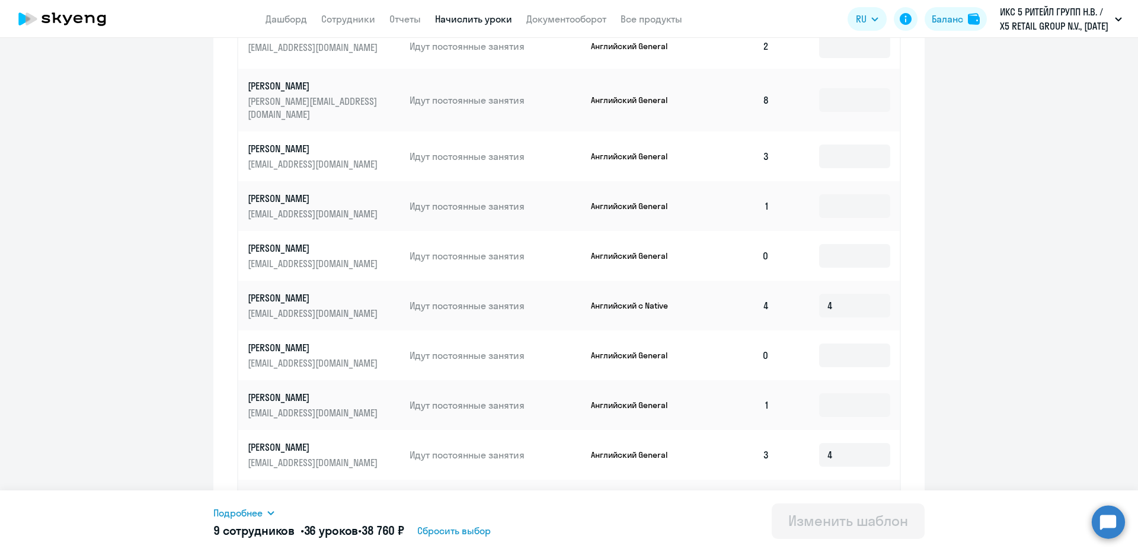
scroll to position [544, 0]
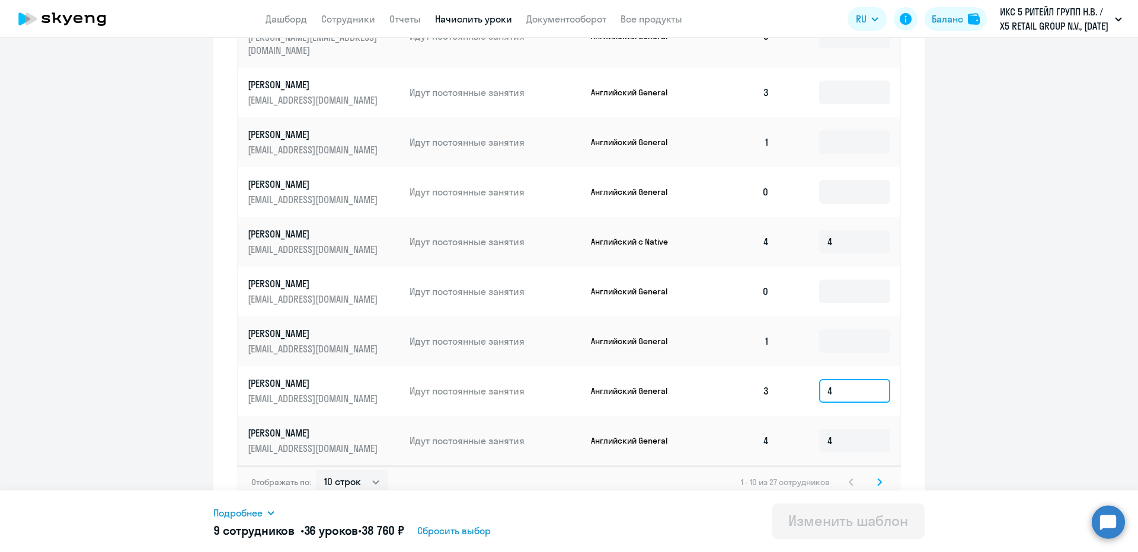
drag, startPoint x: 846, startPoint y: 373, endPoint x: 783, endPoint y: 379, distance: 63.6
click at [820, 379] on input "4" at bounding box center [854, 391] width 71 height 24
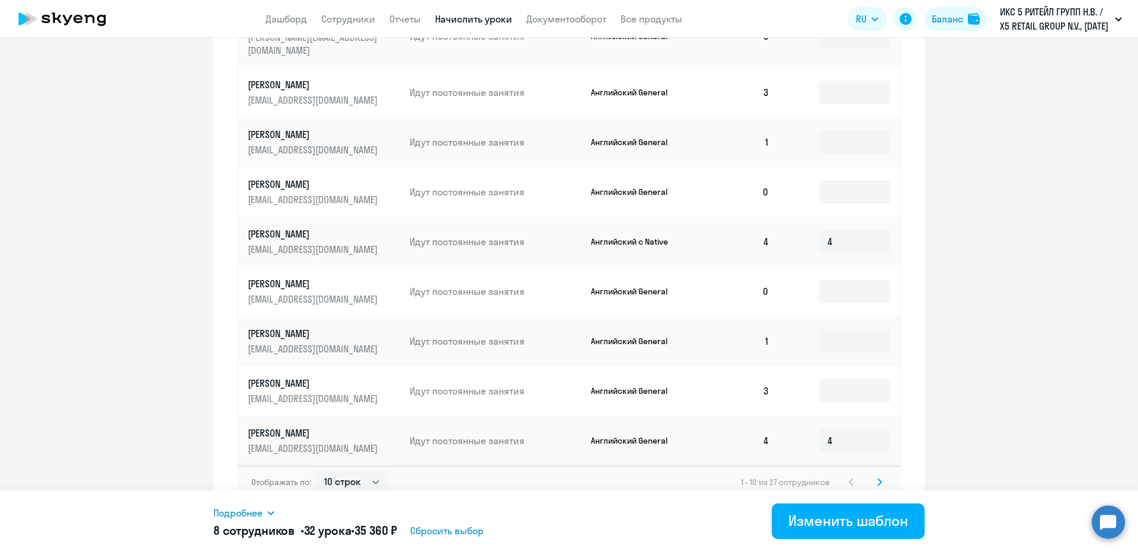
click at [809, 503] on div "Подробнее Имя сотрудника Продукт Начислить уроков [PERSON_NAME] General 4 [PERS…" at bounding box center [568, 522] width 711 height 62
click at [809, 514] on div "Изменить шаблон" at bounding box center [848, 520] width 120 height 19
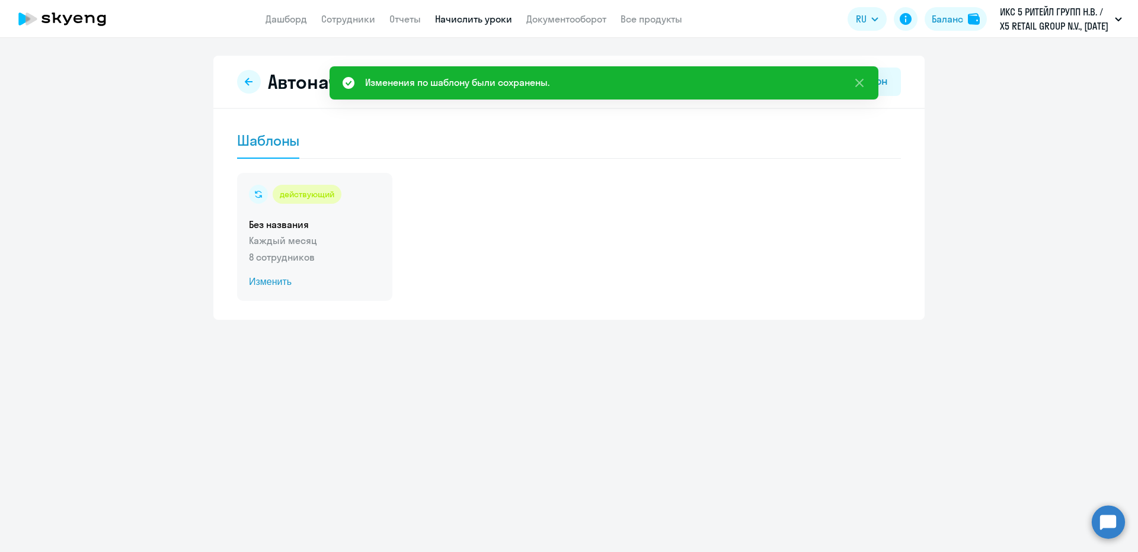
click at [315, 251] on p "8 сотрудников" at bounding box center [315, 257] width 132 height 14
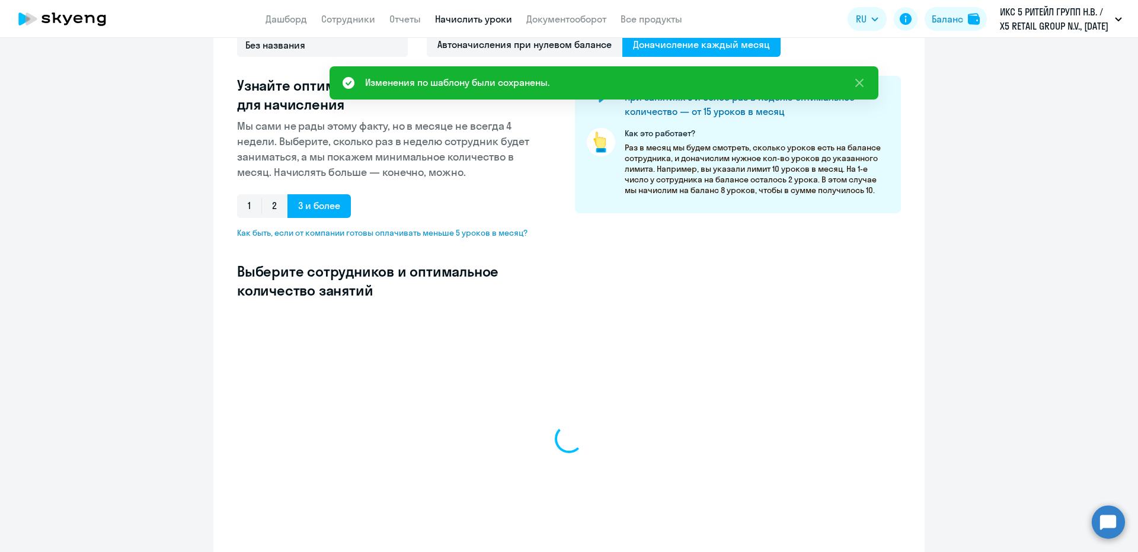
select select "10"
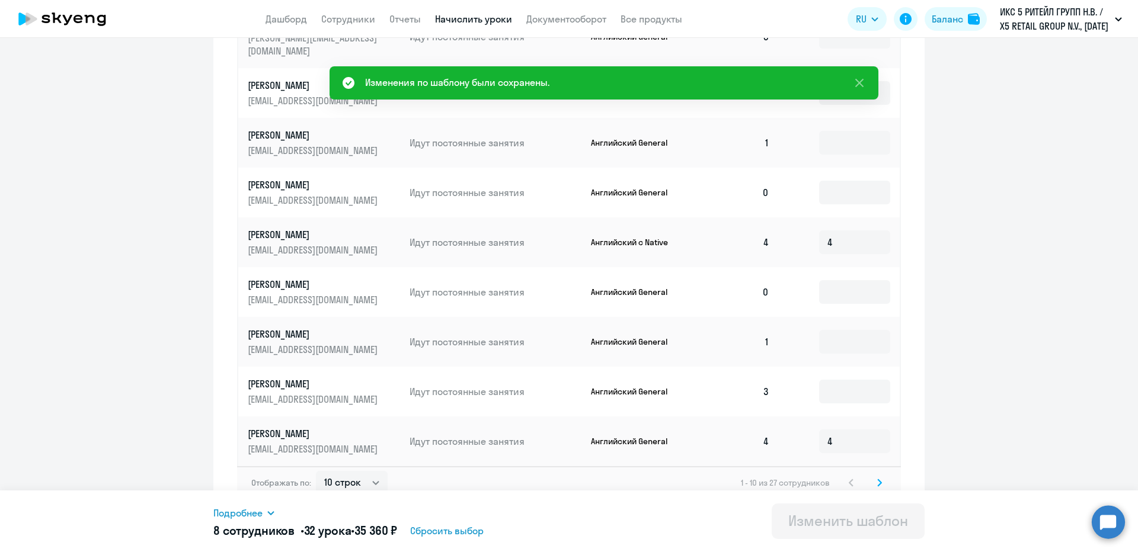
scroll to position [544, 0]
click at [832, 393] on td at bounding box center [839, 391] width 121 height 50
click at [833, 387] on input at bounding box center [854, 391] width 71 height 24
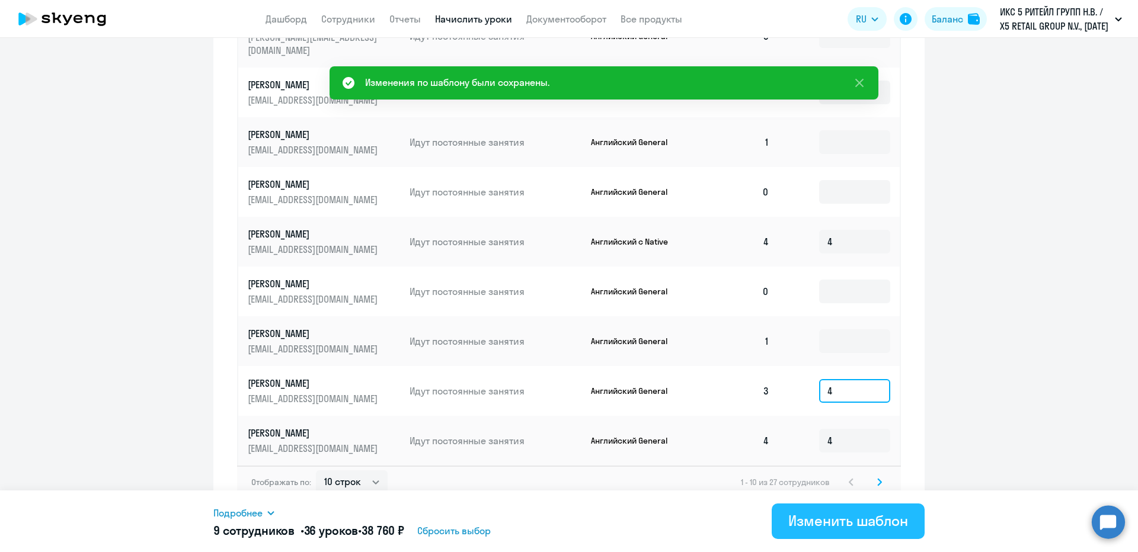
type input "4"
click at [792, 533] on button "Изменить шаблон" at bounding box center [848, 522] width 153 height 36
